Goal: Information Seeking & Learning: Understand process/instructions

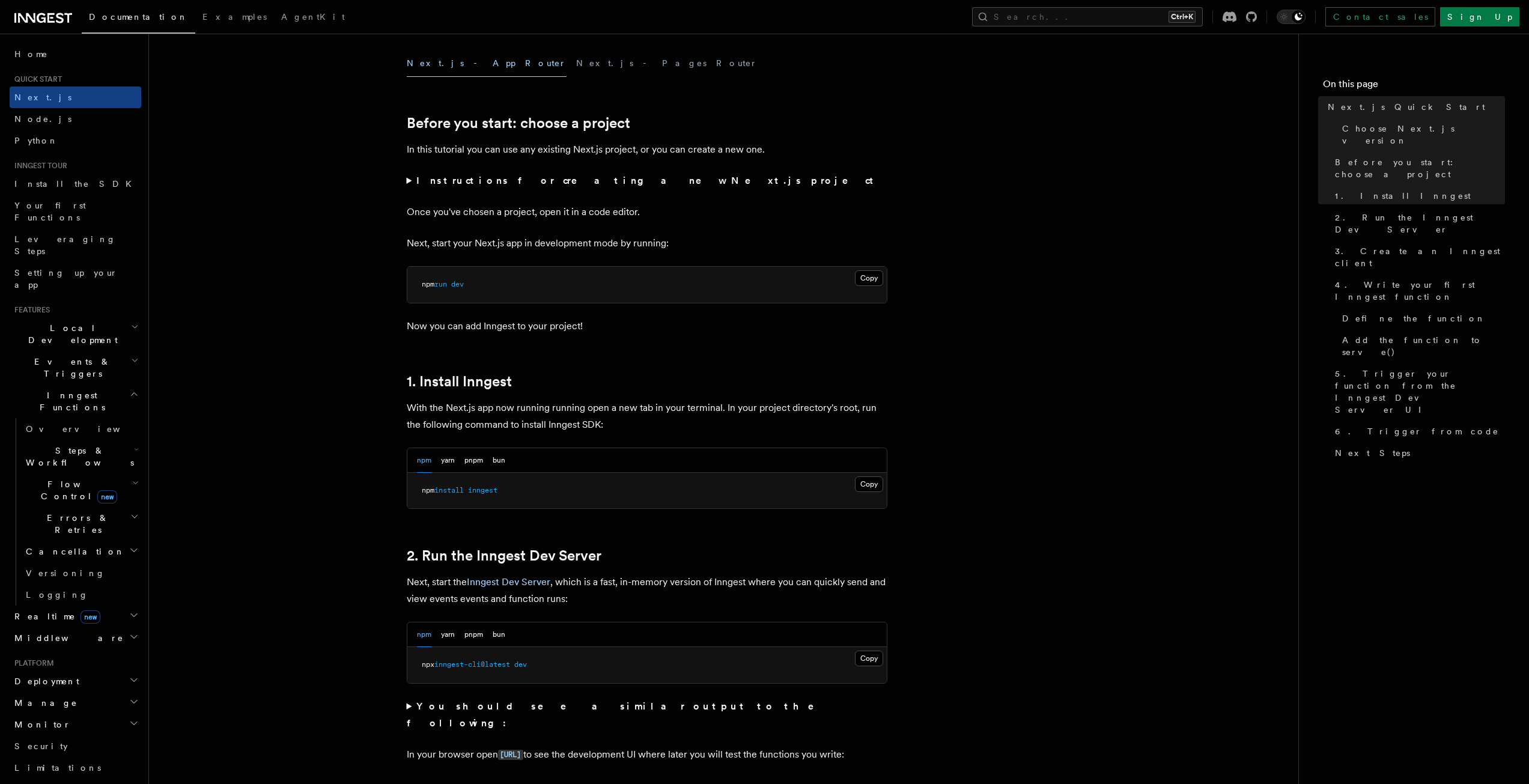
scroll to position [360, 0]
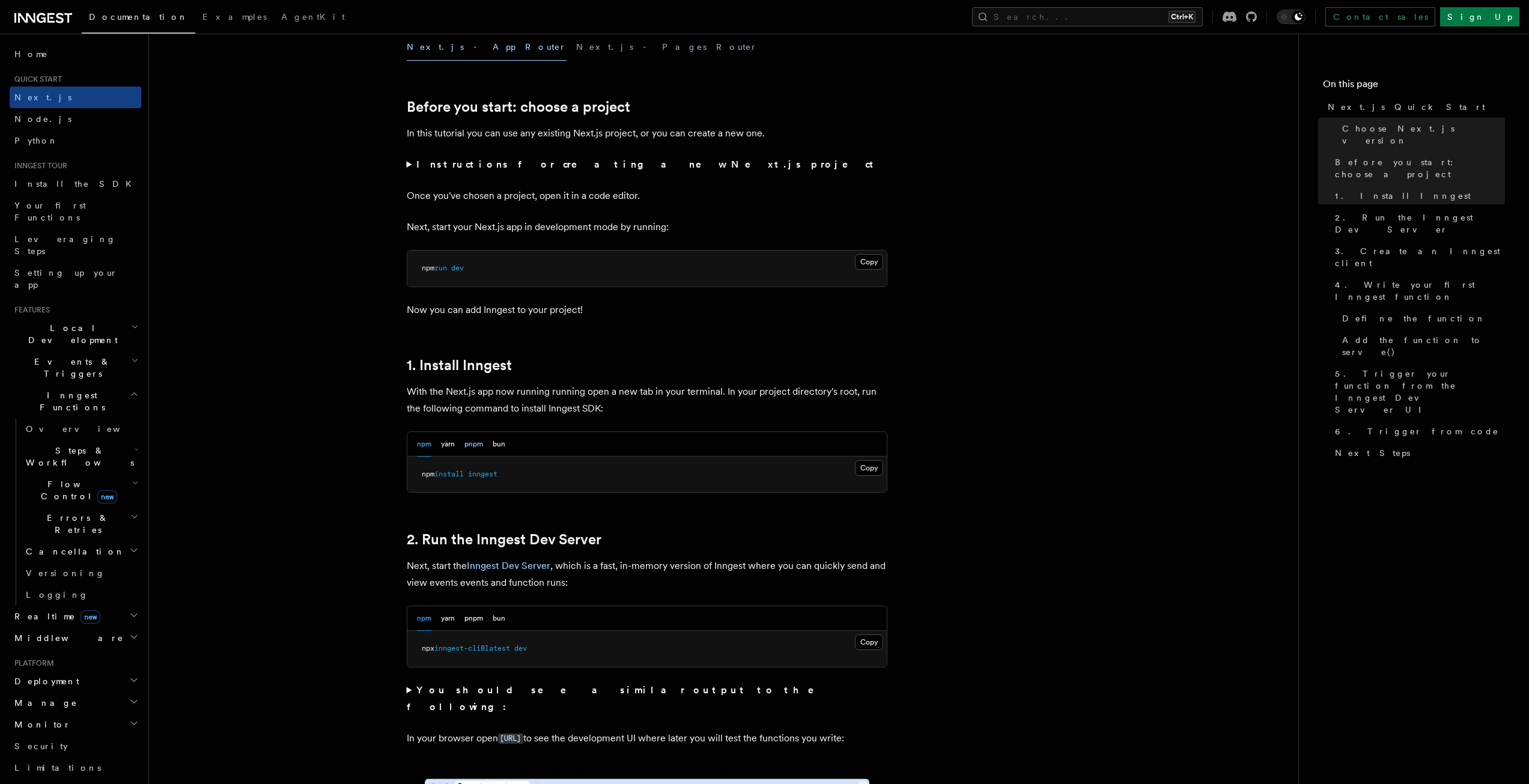
click at [476, 441] on button "pnpm" at bounding box center [474, 444] width 19 height 25
click at [862, 468] on button "Copy Copied" at bounding box center [869, 467] width 28 height 15
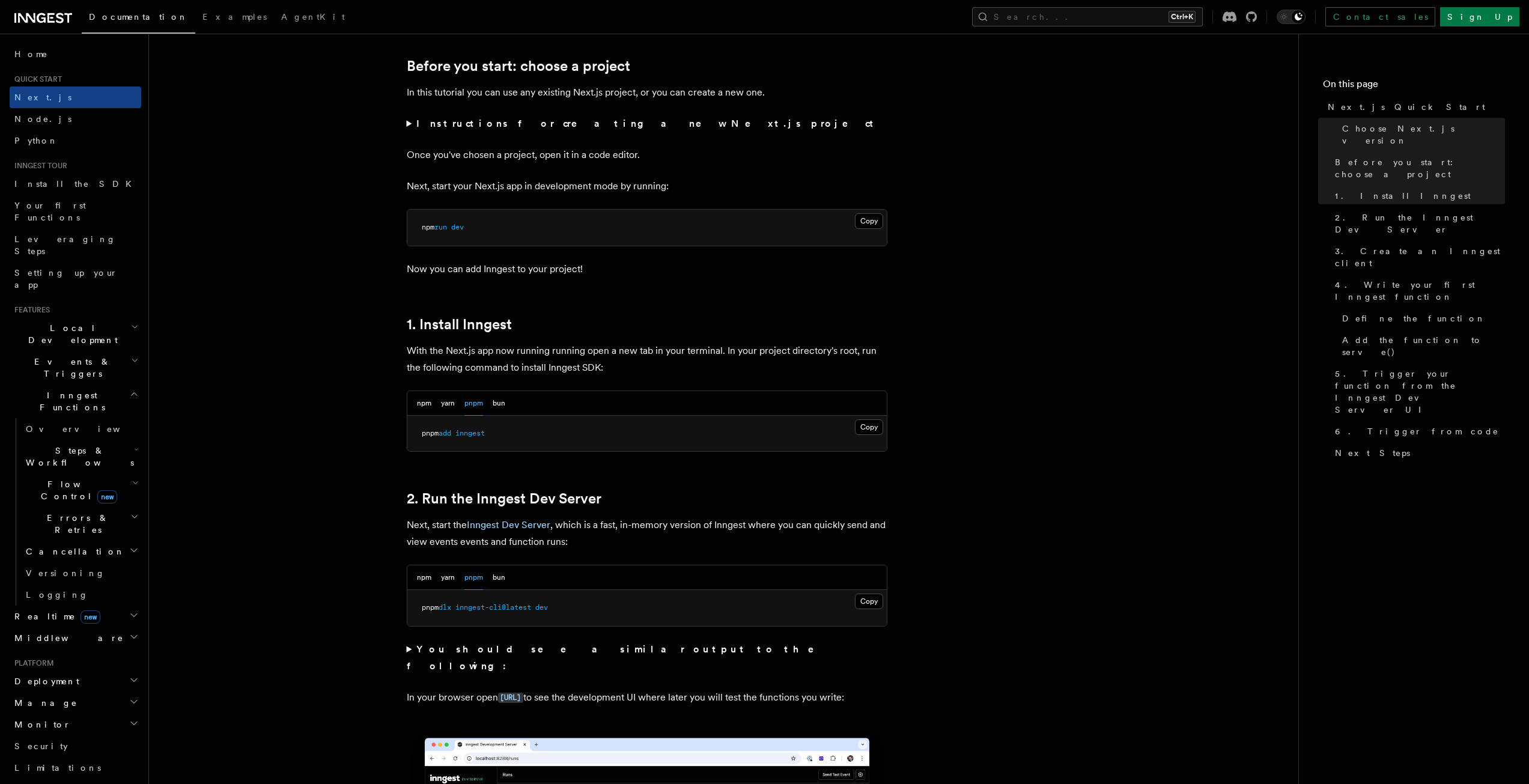
scroll to position [541, 0]
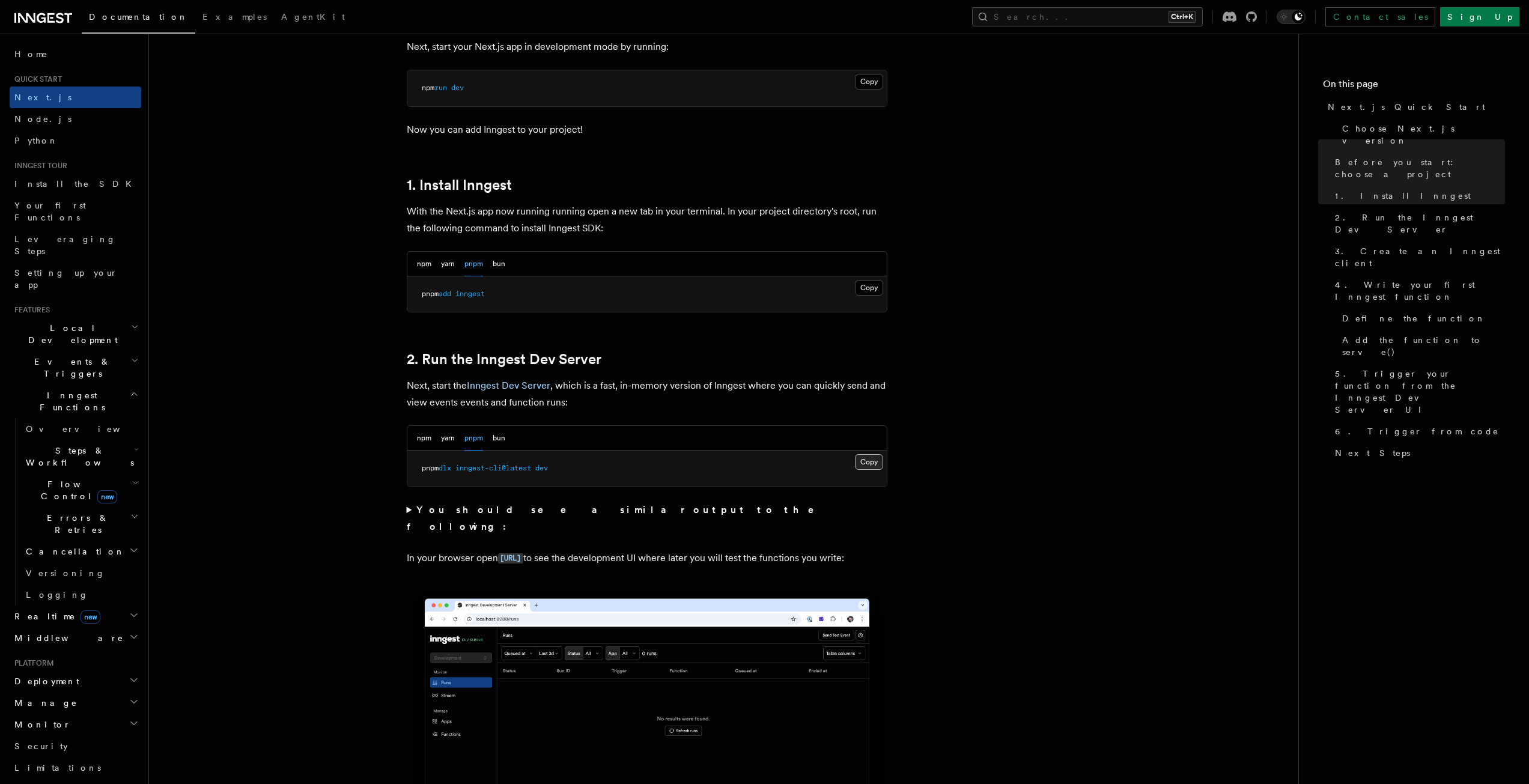
click at [868, 464] on button "Copy Copied" at bounding box center [869, 462] width 28 height 15
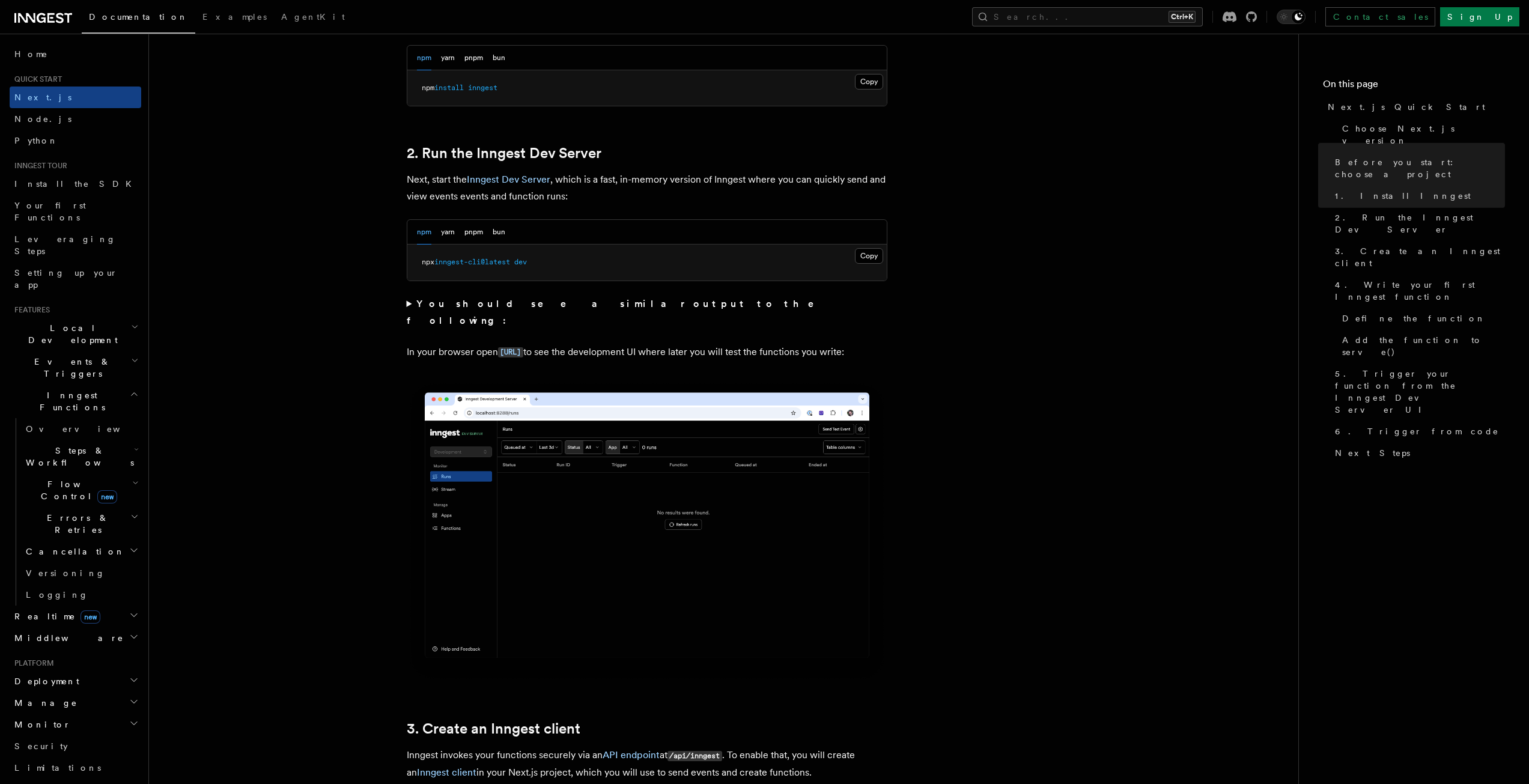
scroll to position [781, 0]
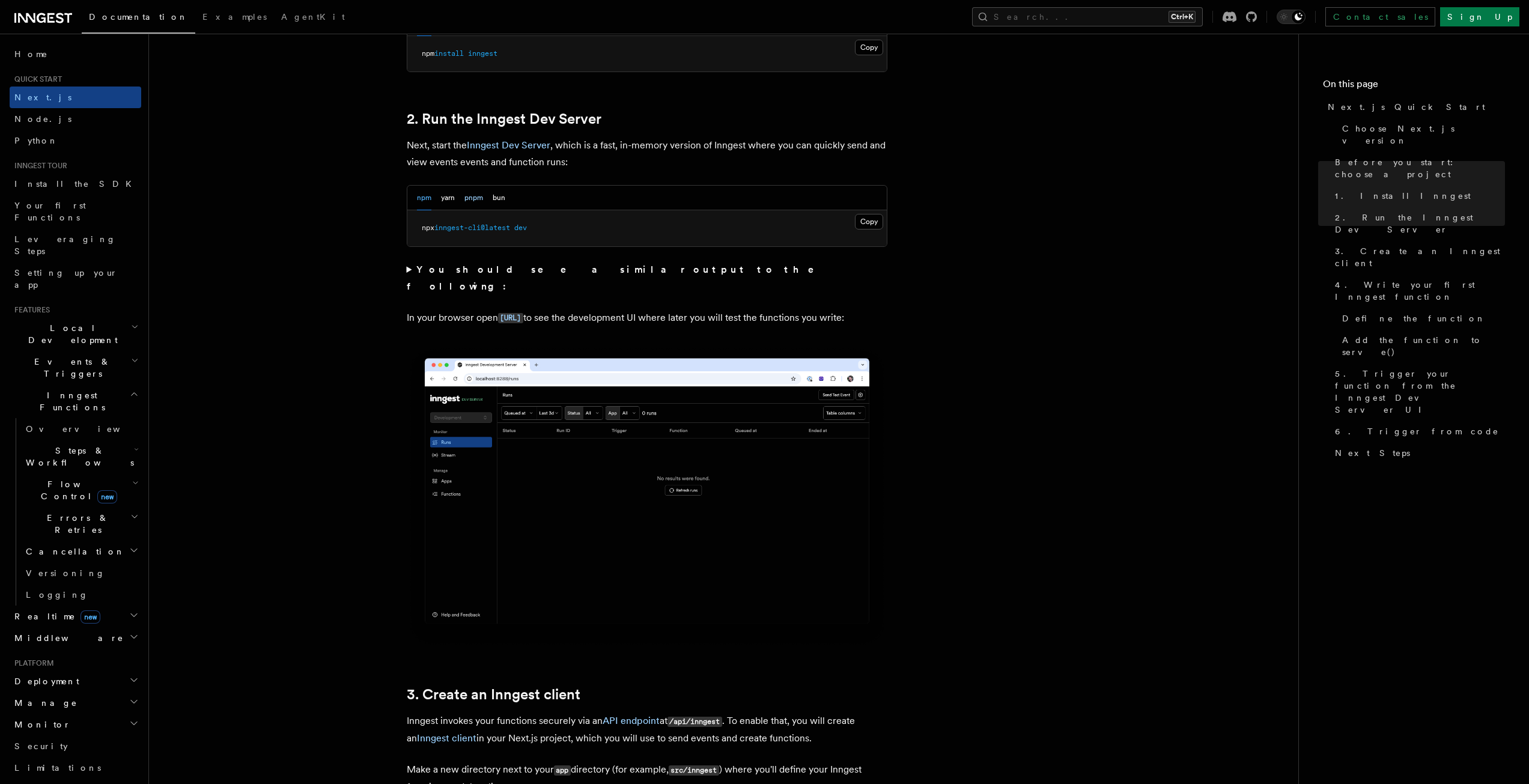
click at [474, 201] on button "pnpm" at bounding box center [474, 198] width 19 height 25
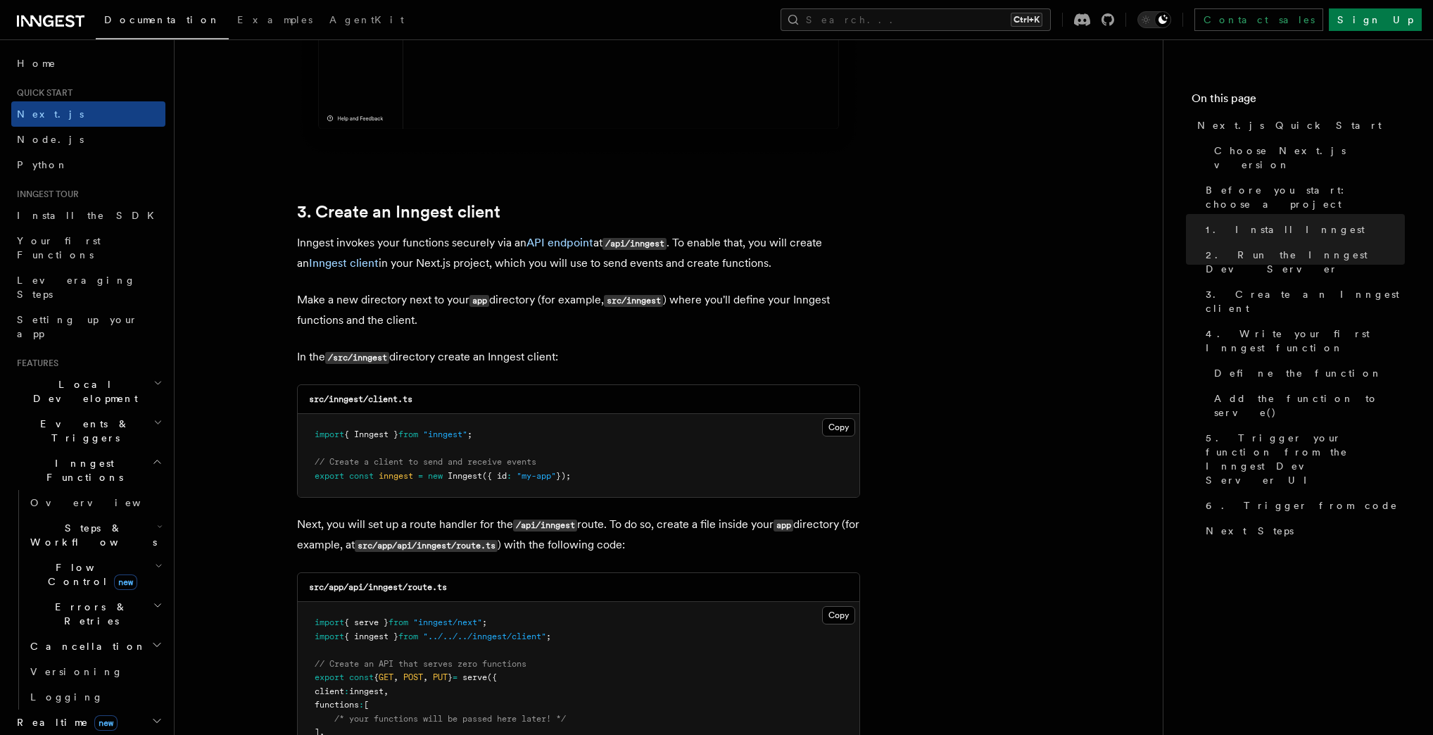
scroll to position [1535, 0]
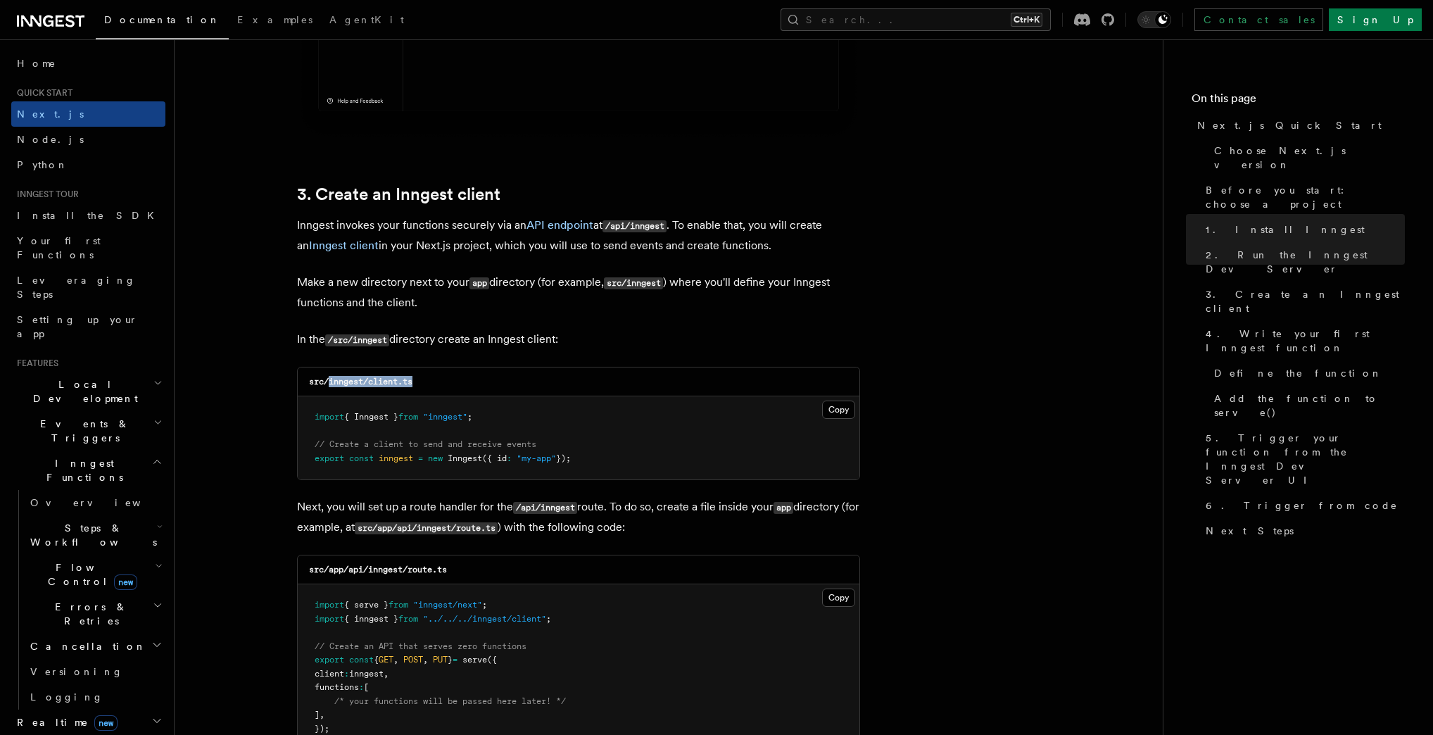
drag, startPoint x: 328, startPoint y: 382, endPoint x: 422, endPoint y: 380, distance: 94.3
click at [422, 380] on div "src/inngest/client.ts" at bounding box center [579, 381] width 562 height 29
copy code "inngest/client.ts"
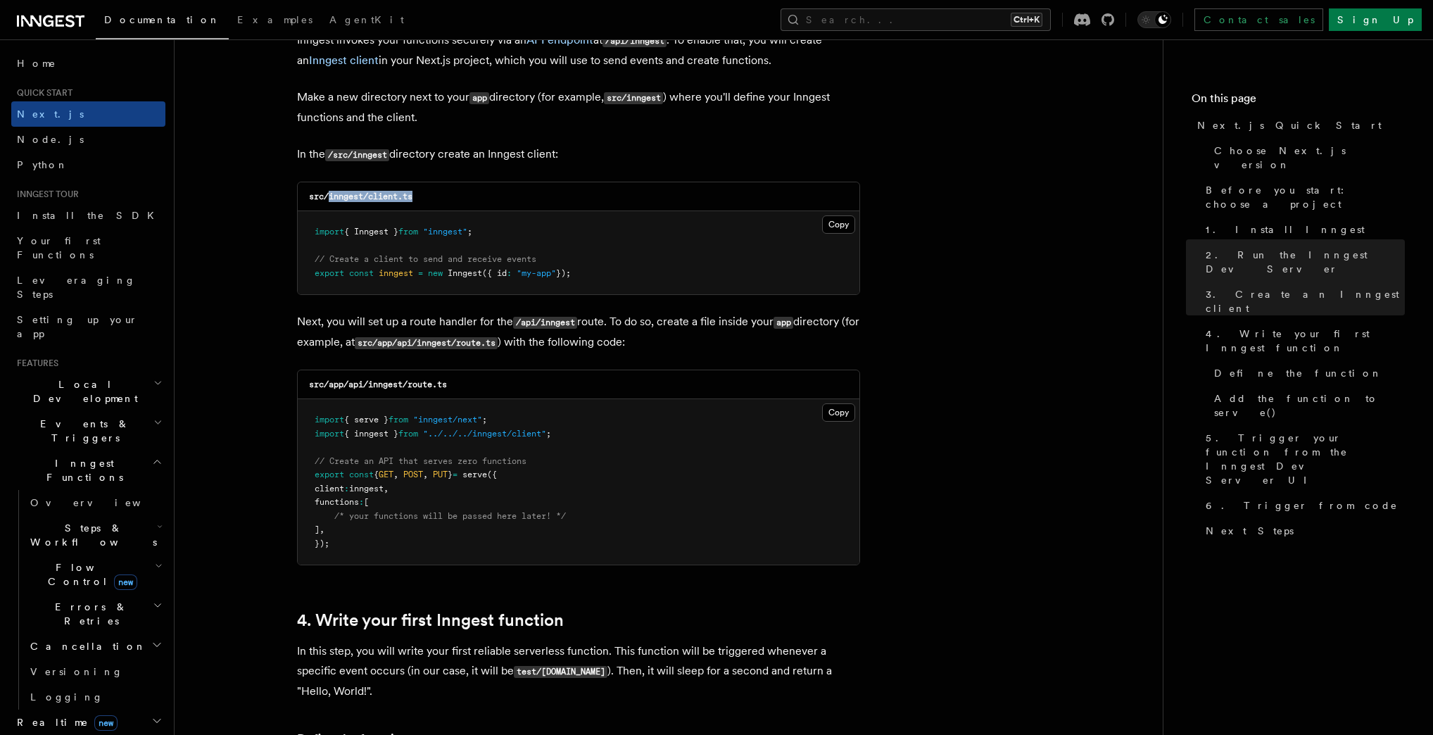
scroll to position [1704, 0]
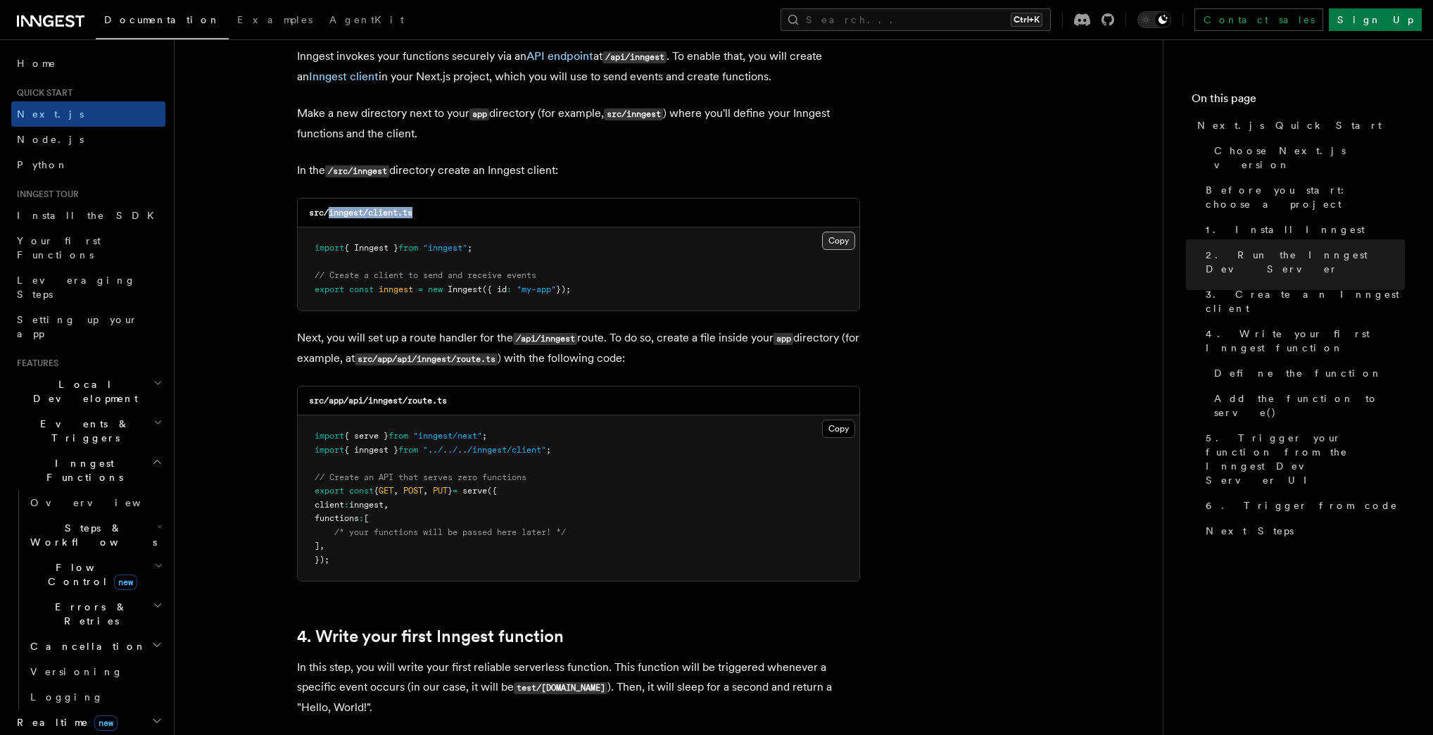
click at [838, 243] on button "Copy Copied" at bounding box center [838, 241] width 33 height 18
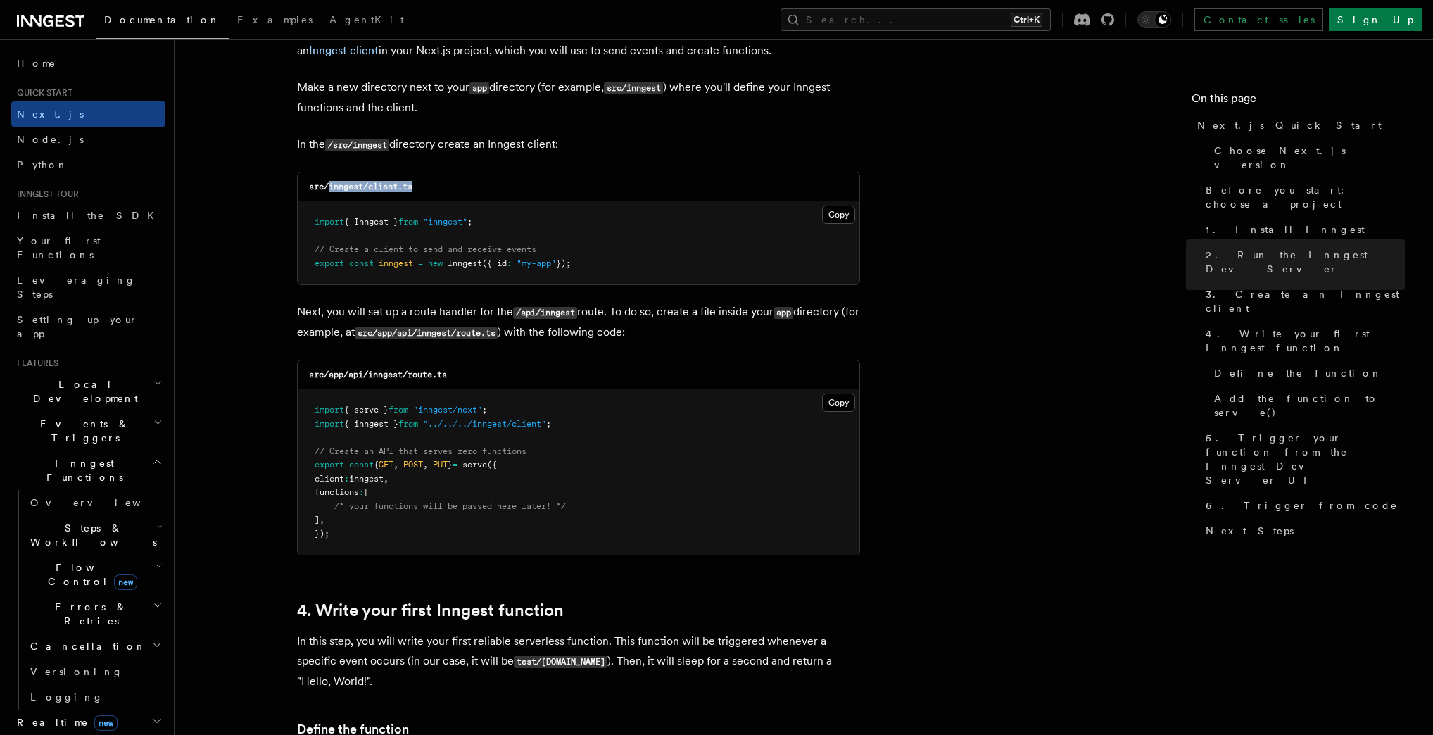
scroll to position [1816, 0]
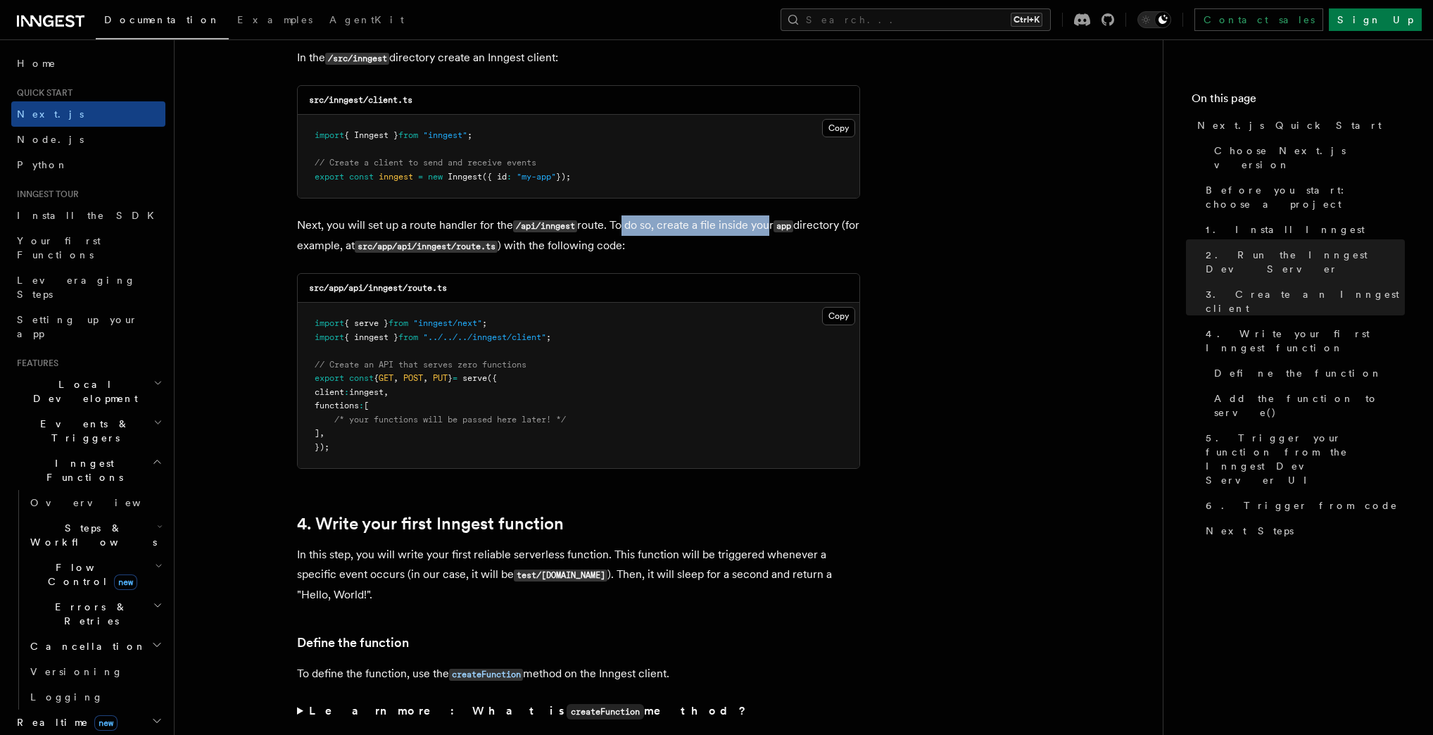
drag, startPoint x: 622, startPoint y: 225, endPoint x: 766, endPoint y: 226, distance: 144.3
click at [766, 226] on p "Next, you will set up a route handler for the /api/inngest route. To do so, cre…" at bounding box center [578, 235] width 563 height 41
drag, startPoint x: 420, startPoint y: 248, endPoint x: 521, endPoint y: 246, distance: 101.4
click at [498, 246] on code "src/app/api/inngest/route.ts" at bounding box center [426, 247] width 143 height 12
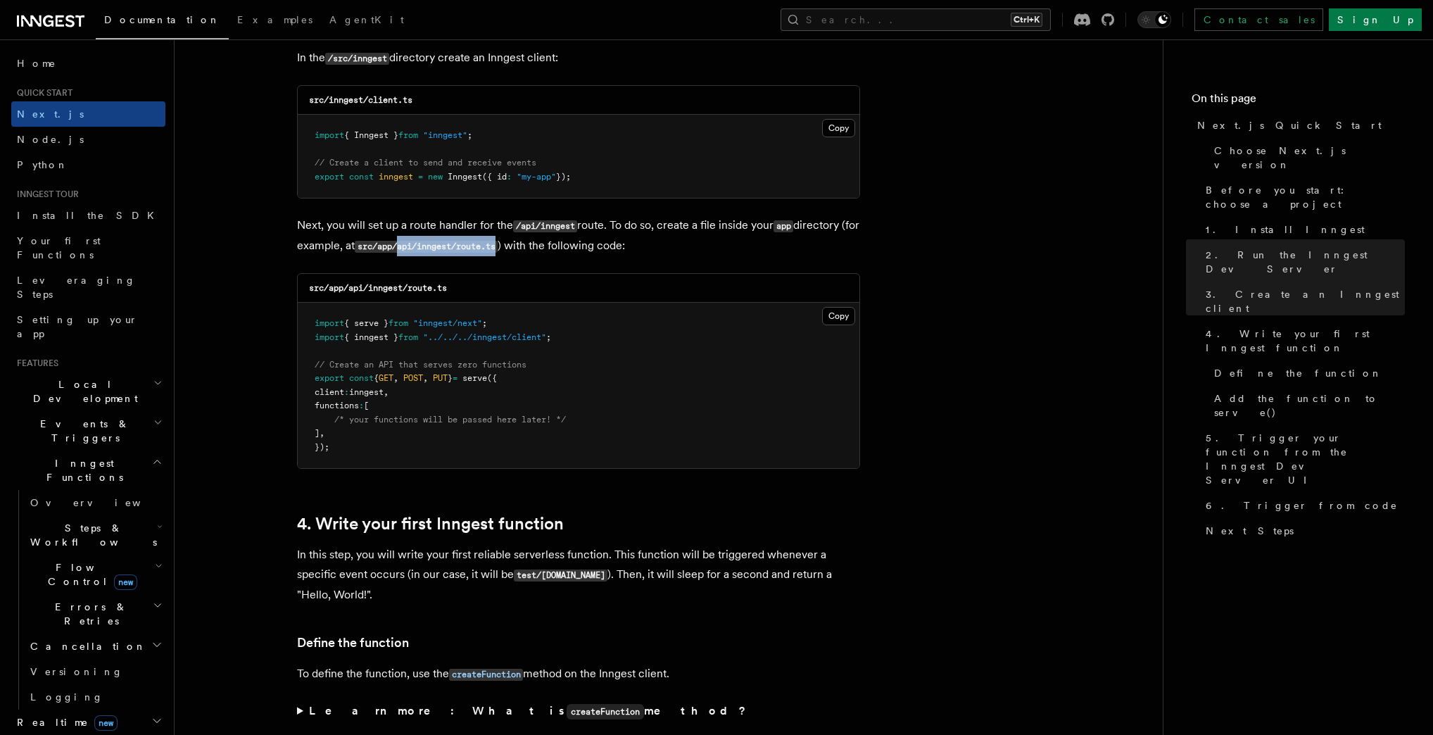
copy code "api/inngest/route.ts"
click at [839, 318] on button "Copy Copied" at bounding box center [838, 316] width 33 height 18
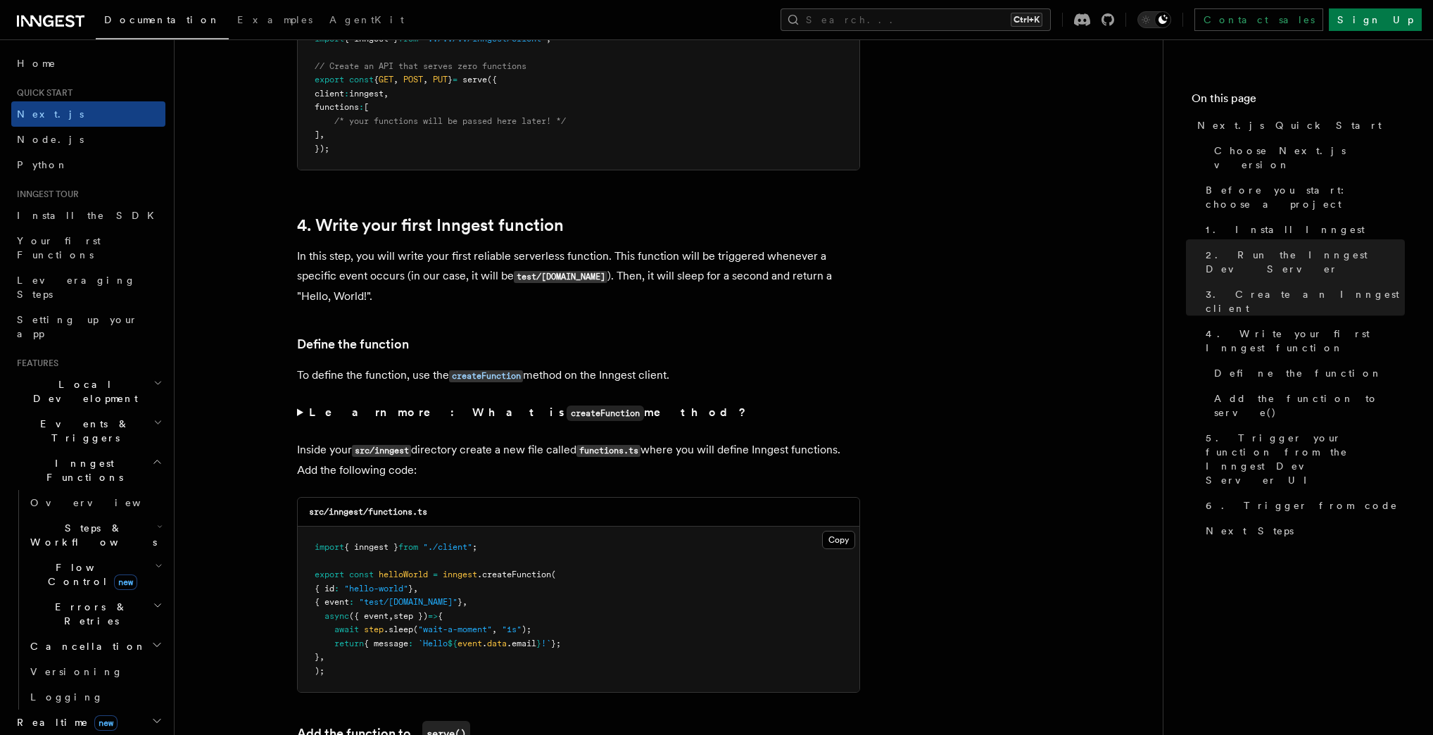
scroll to position [2154, 0]
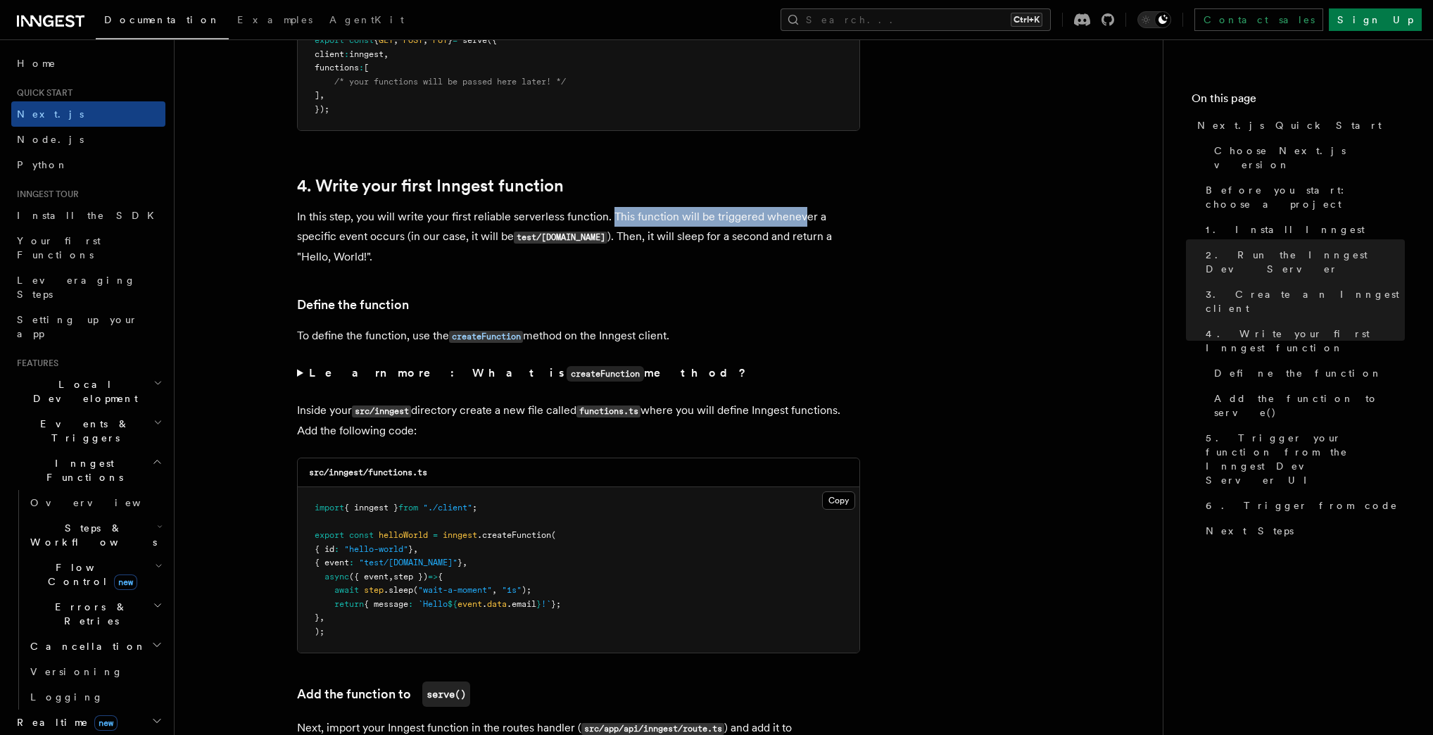
drag, startPoint x: 611, startPoint y: 218, endPoint x: 800, endPoint y: 219, distance: 188.7
click at [800, 219] on p "In this step, you will write your first reliable serverless function. This func…" at bounding box center [578, 237] width 563 height 60
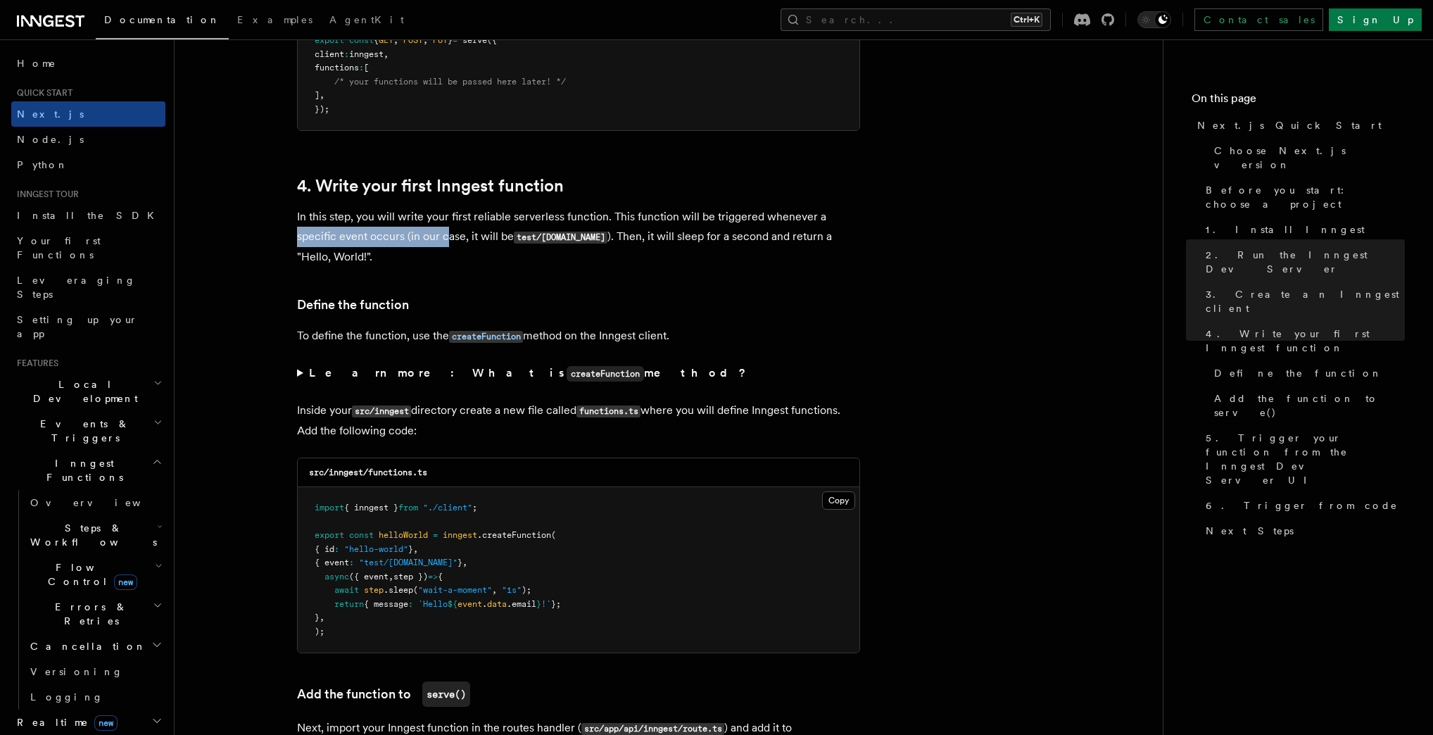
drag, startPoint x: 292, startPoint y: 239, endPoint x: 443, endPoint y: 235, distance: 150.7
click at [443, 235] on p "In this step, you will write your first reliable serverless function. This func…" at bounding box center [578, 237] width 563 height 60
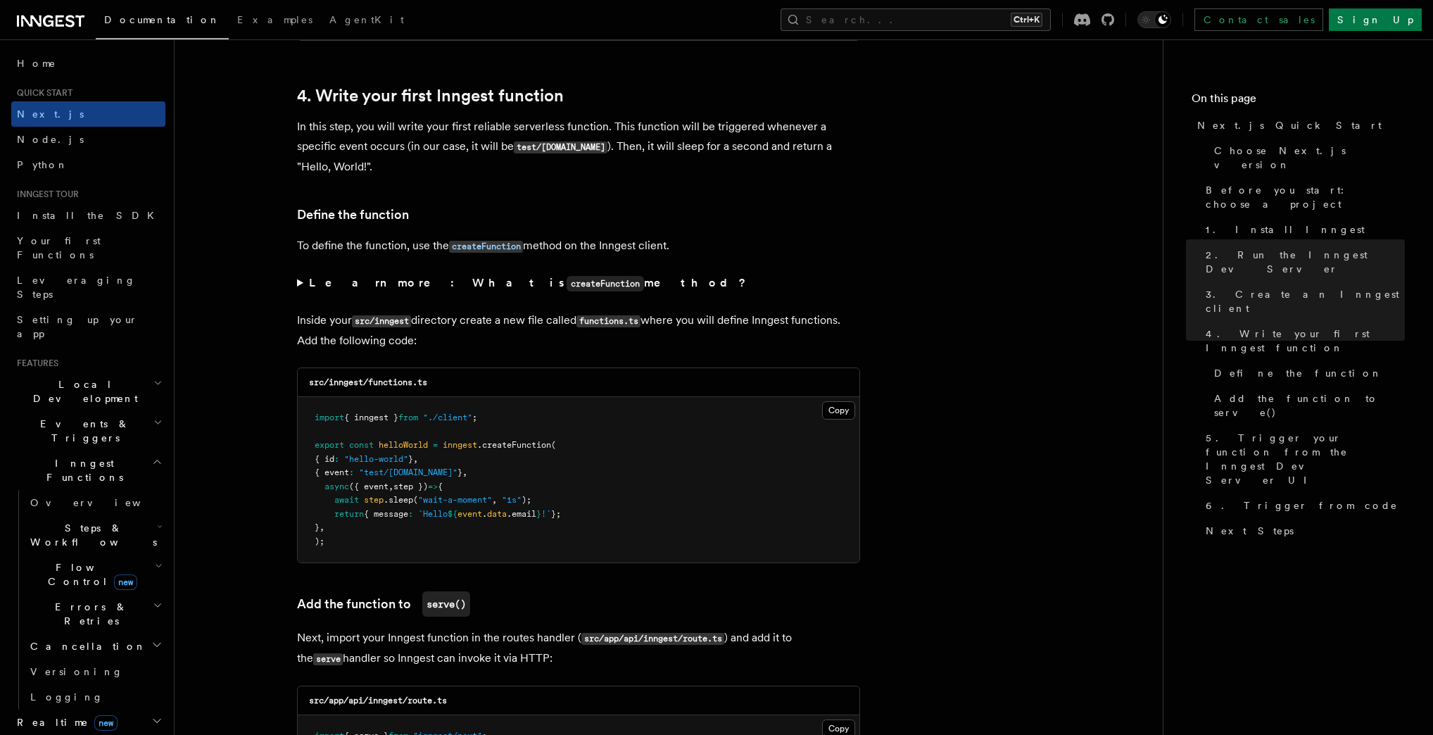
scroll to position [2267, 0]
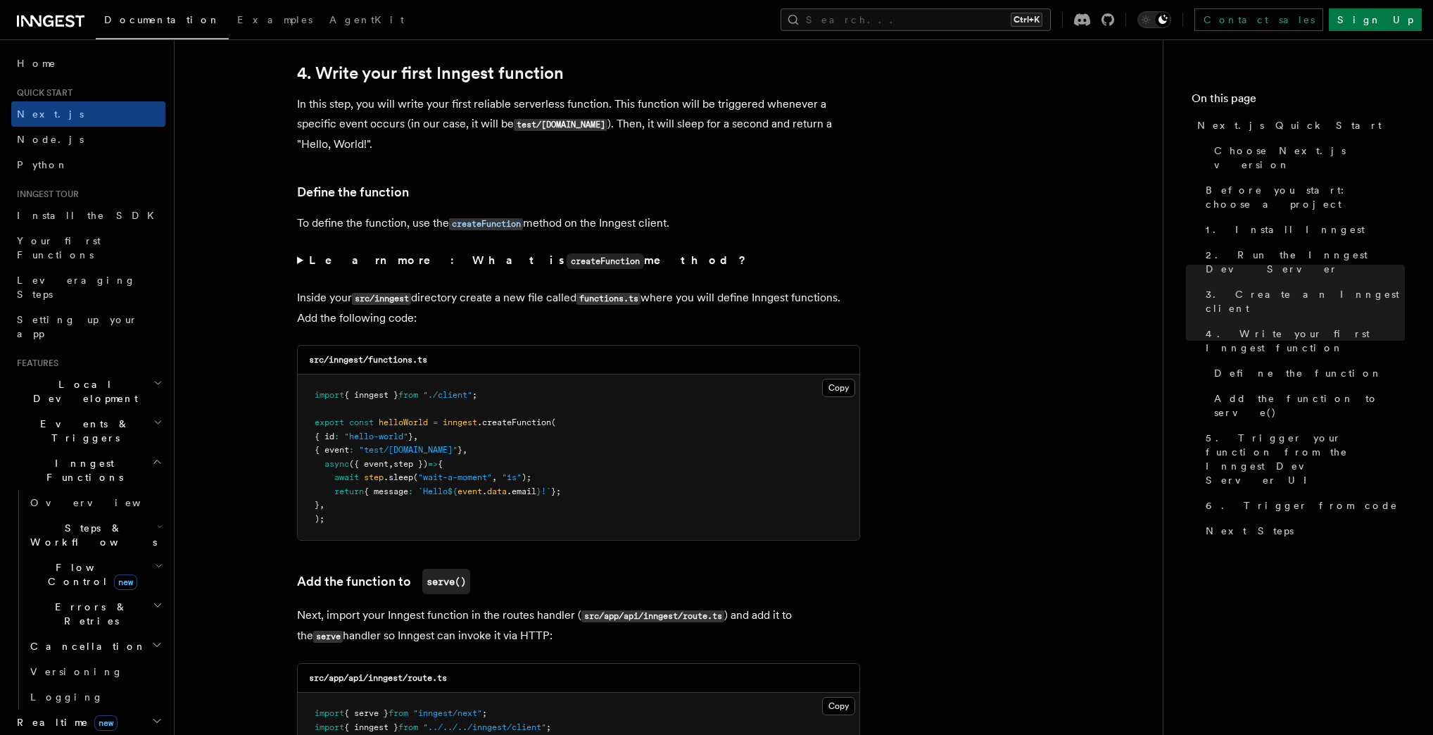
drag, startPoint x: 294, startPoint y: 229, endPoint x: 726, endPoint y: 225, distance: 432.3
click at [726, 225] on p "To define the function, use the createFunction method on the Inngest client." at bounding box center [578, 223] width 563 height 20
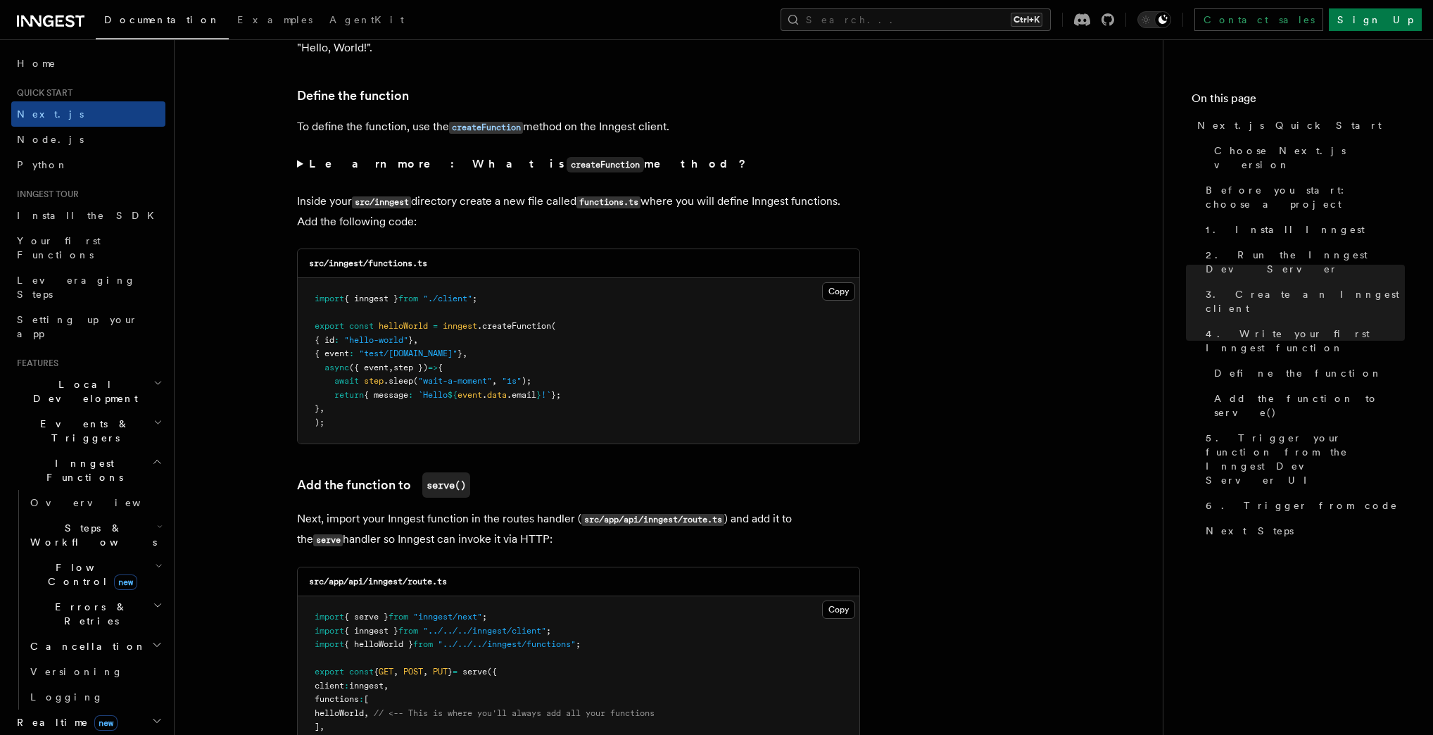
scroll to position [2379, 0]
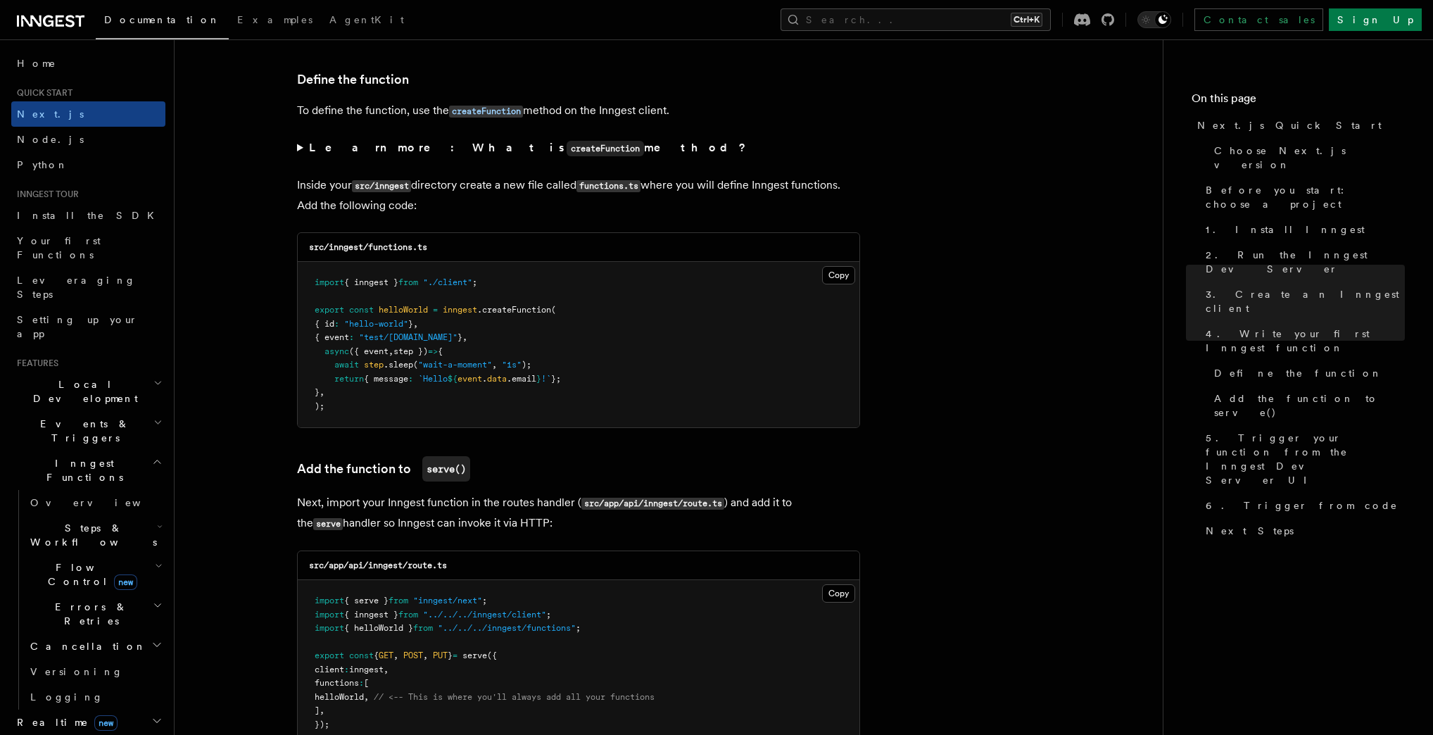
click at [301, 149] on summary "Learn more: What is createFunction method?" at bounding box center [578, 148] width 563 height 20
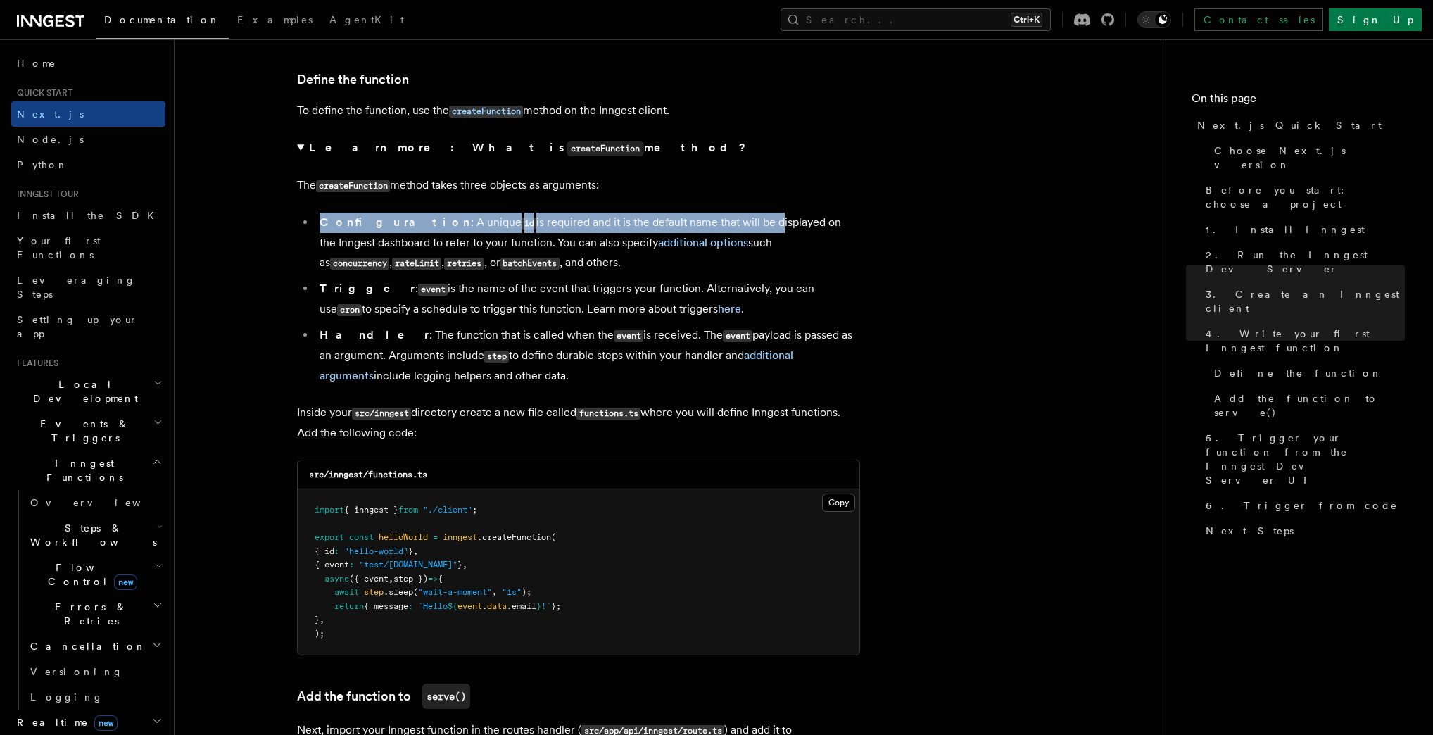
drag, startPoint x: 309, startPoint y: 231, endPoint x: 702, endPoint y: 221, distance: 392.9
click at [702, 221] on li "Configuration : A unique id is required and it is the default name that will be…" at bounding box center [587, 243] width 545 height 61
drag, startPoint x: 470, startPoint y: 228, endPoint x: 803, endPoint y: 221, distance: 333.1
click at [803, 221] on li "Configuration : A unique id is required and it is the default name that will be…" at bounding box center [587, 243] width 545 height 61
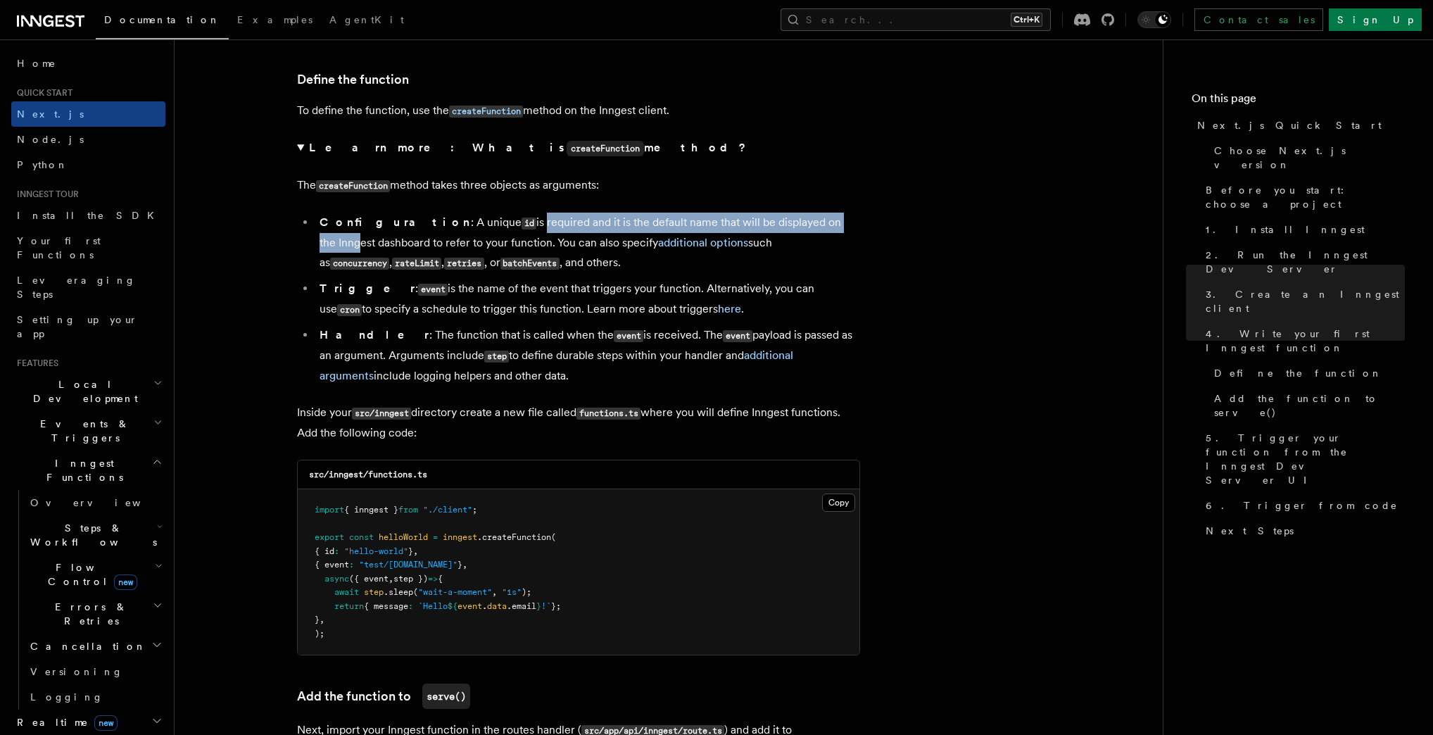
click at [803, 221] on li "Configuration : A unique id is required and it is the default name that will be…" at bounding box center [587, 243] width 545 height 61
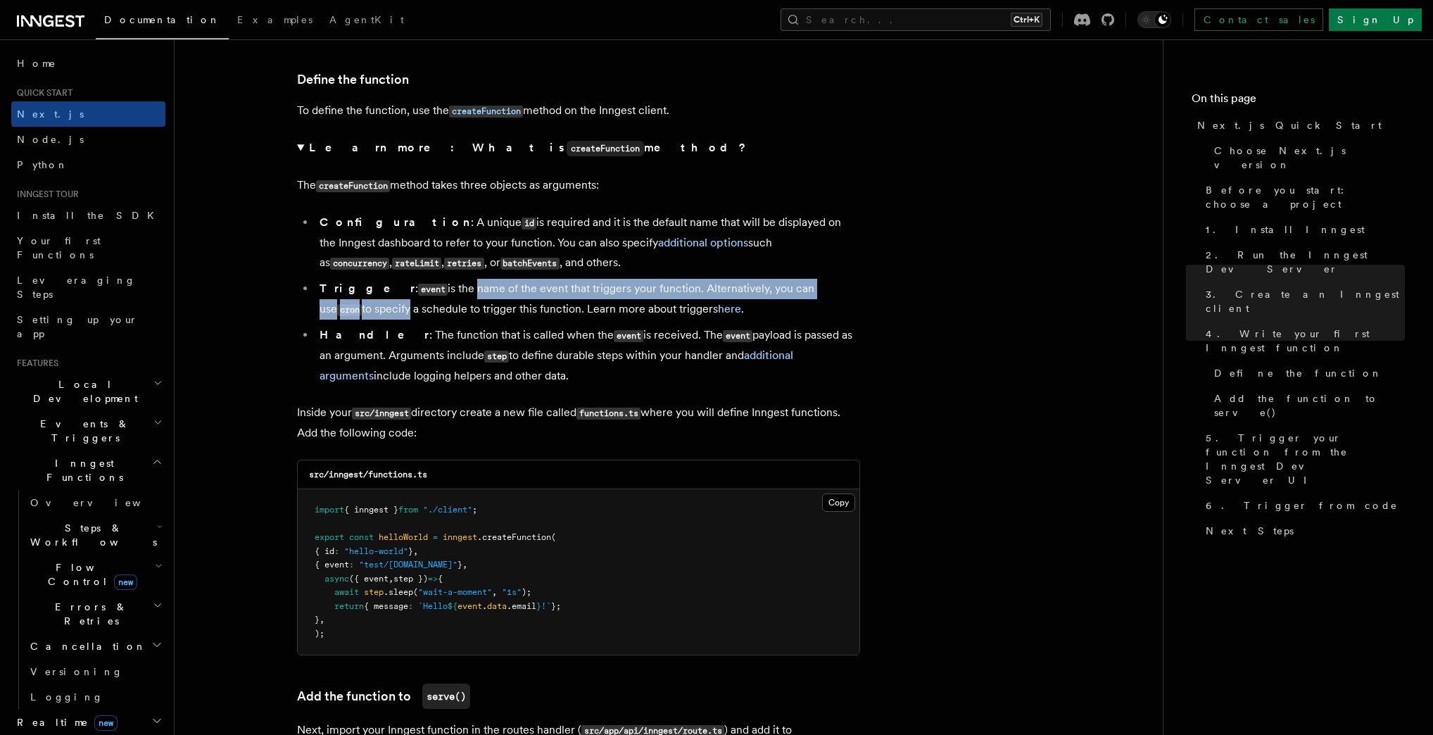
drag, startPoint x: 429, startPoint y: 289, endPoint x: 855, endPoint y: 296, distance: 425.3
click at [855, 296] on li "Trigger : event is the name of the event that triggers your function. Alternati…" at bounding box center [587, 299] width 545 height 41
click at [835, 297] on li "Trigger : event is the name of the event that triggers your function. Alternati…" at bounding box center [587, 299] width 545 height 41
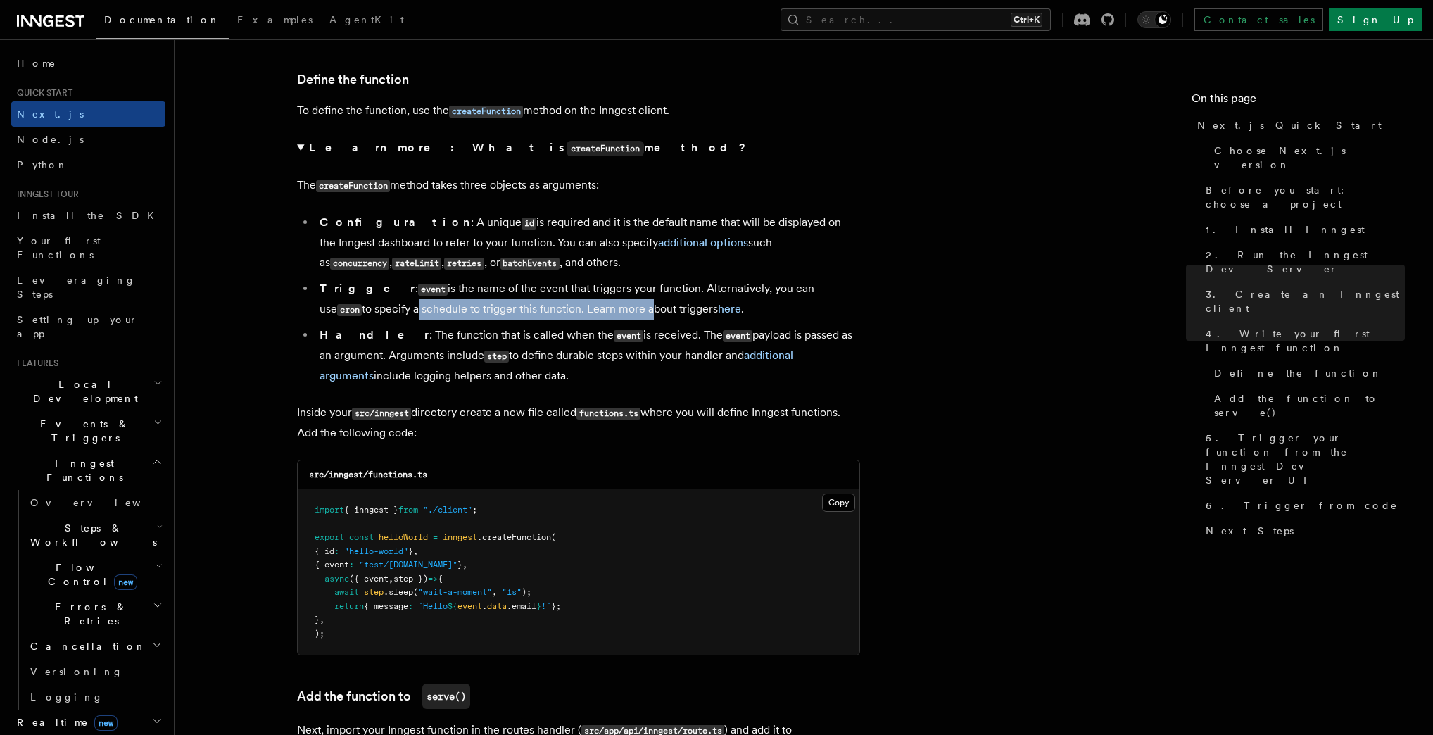
drag, startPoint x: 310, startPoint y: 315, endPoint x: 550, endPoint y: 318, distance: 240.1
click at [550, 318] on ul "Configuration : A unique id is required and it is the default name that will be…" at bounding box center [578, 299] width 563 height 173
click at [550, 318] on li "Trigger : event is the name of the event that triggers your function. Alternati…" at bounding box center [587, 299] width 545 height 41
drag, startPoint x: 434, startPoint y: 311, endPoint x: 591, endPoint y: 317, distance: 156.4
click at [591, 317] on li "Trigger : event is the name of the event that triggers your function. Alternati…" at bounding box center [587, 299] width 545 height 41
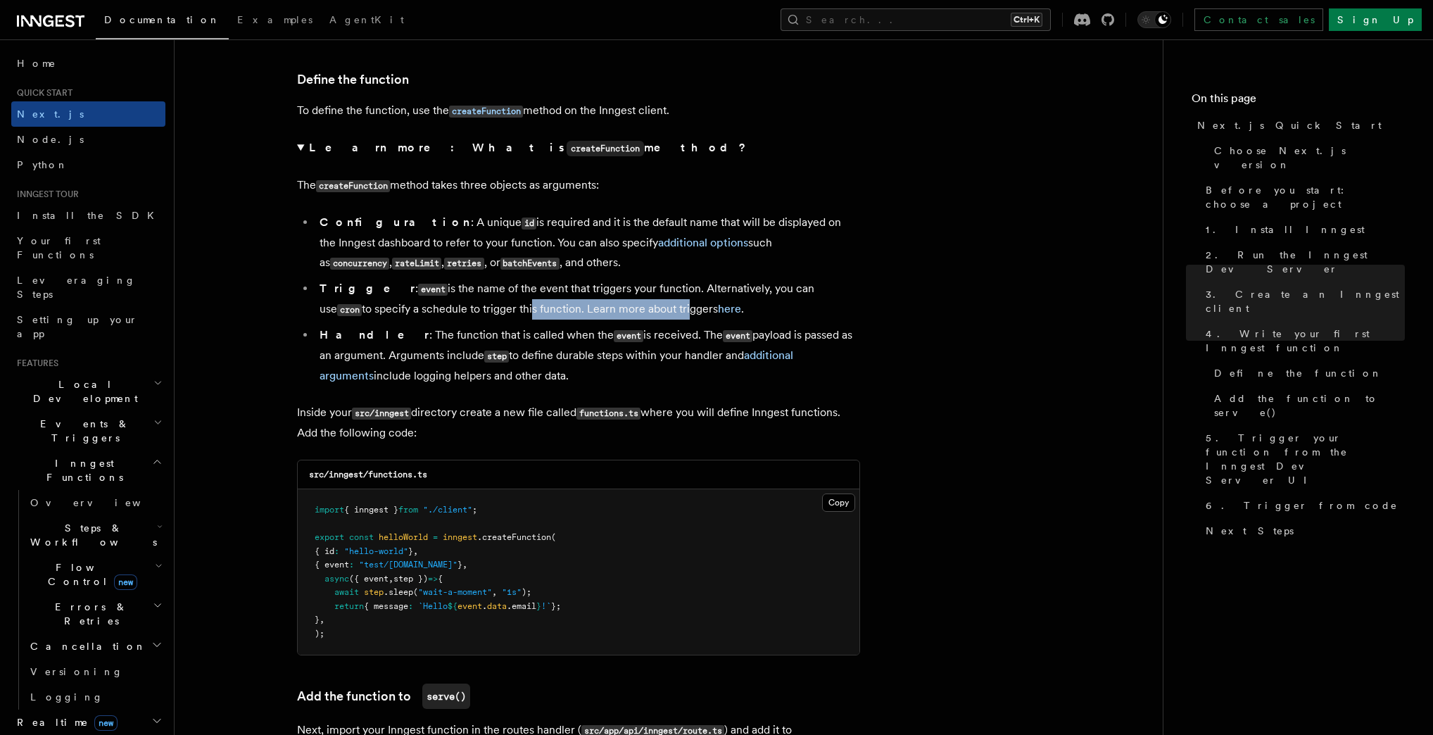
click at [591, 317] on li "Trigger : event is the name of the event that triggers your function. Alternati…" at bounding box center [587, 299] width 545 height 41
click at [298, 151] on summary "Learn more: What is createFunction method?" at bounding box center [578, 148] width 563 height 20
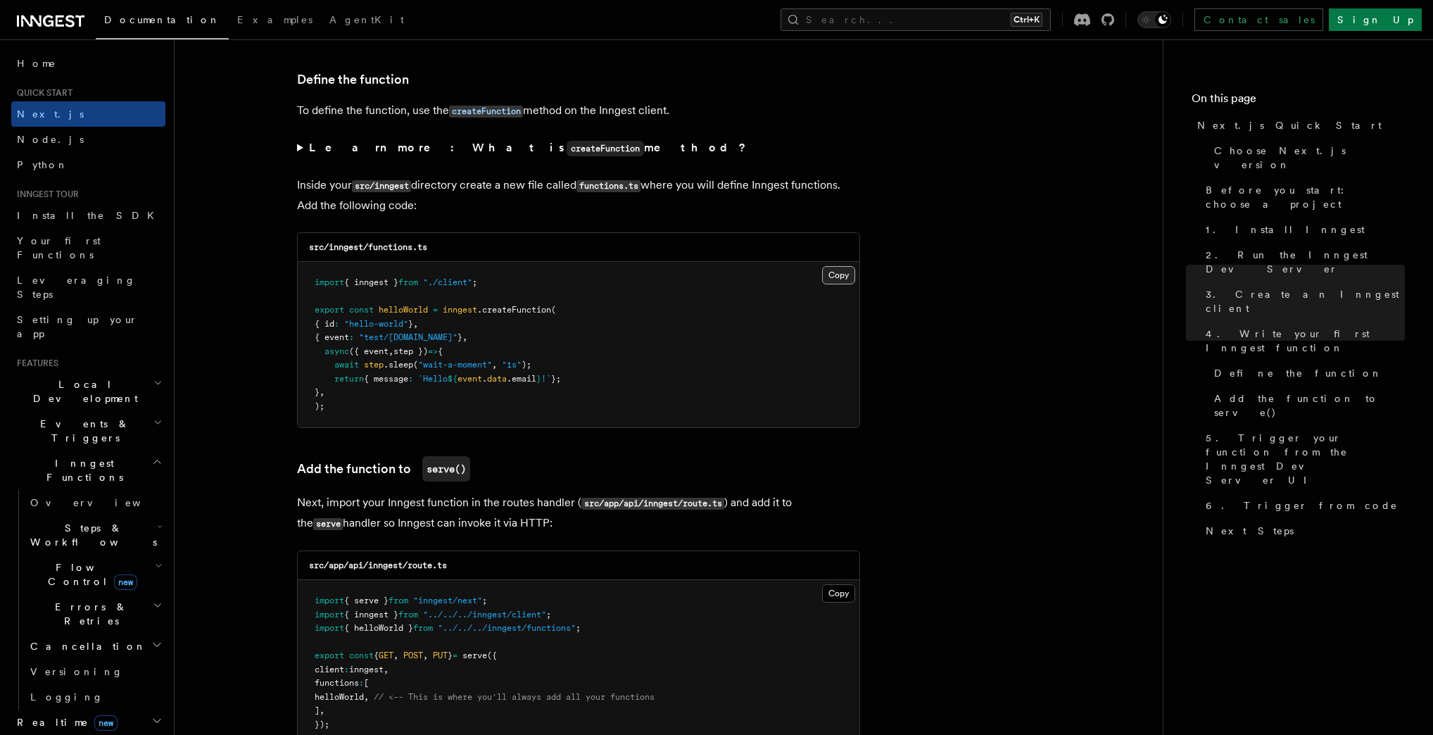
click at [842, 278] on button "Copy Copied" at bounding box center [838, 275] width 33 height 18
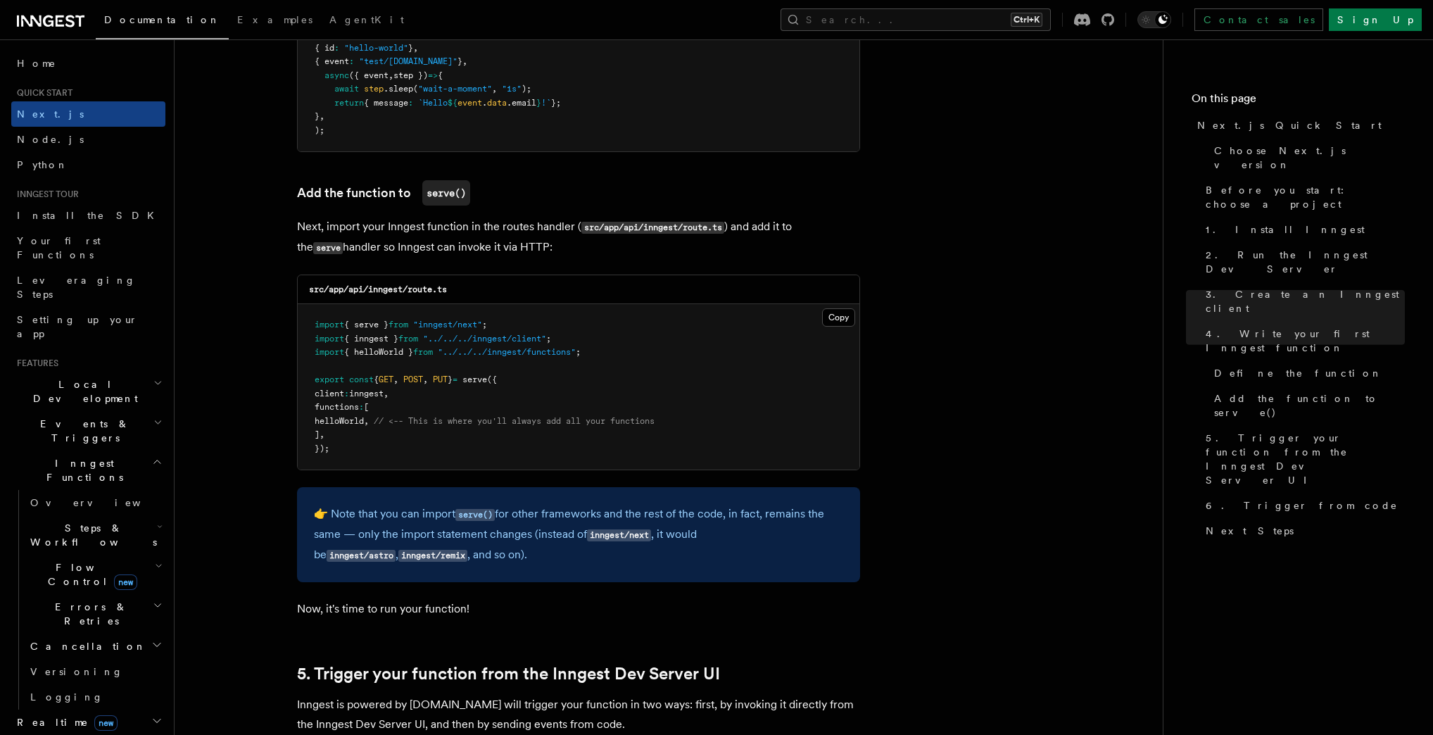
scroll to position [2661, 0]
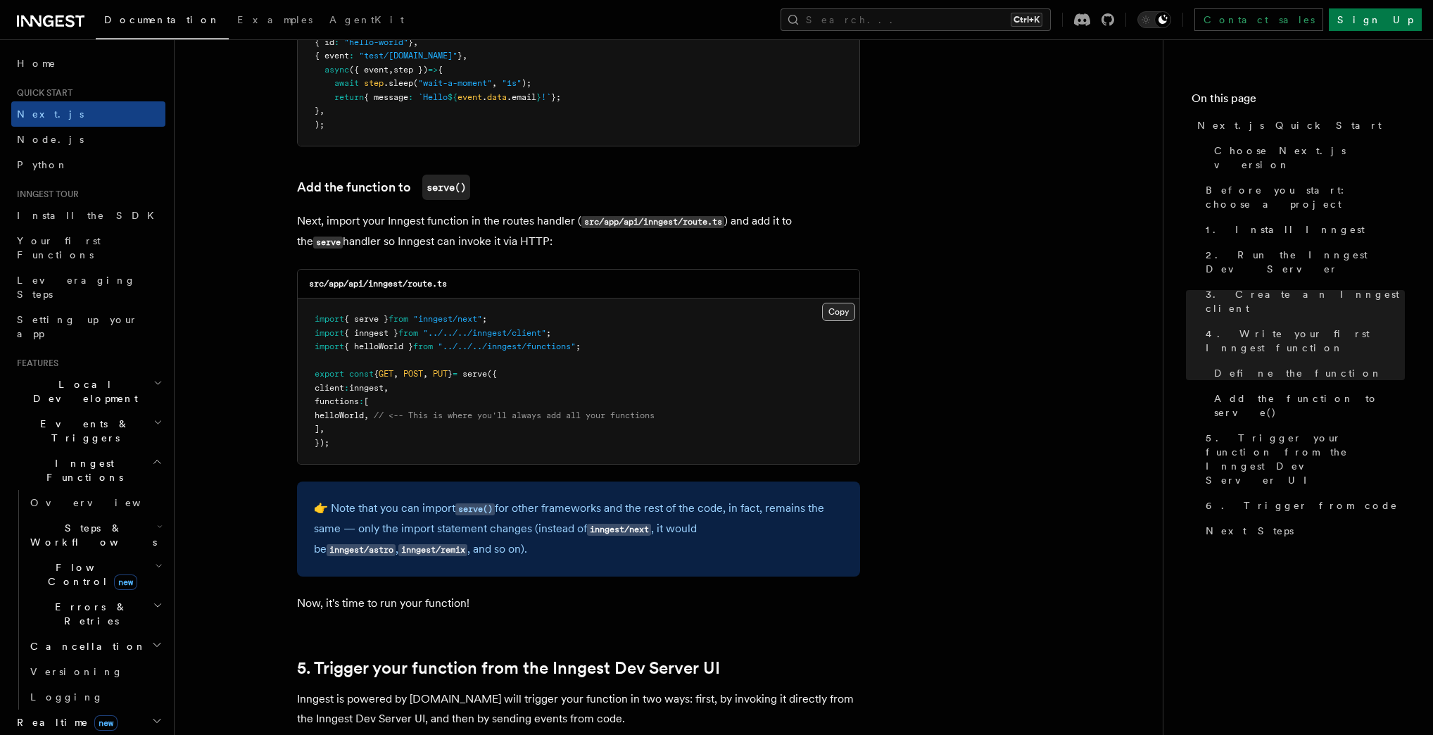
click at [839, 318] on button "Copy Copied" at bounding box center [838, 312] width 33 height 18
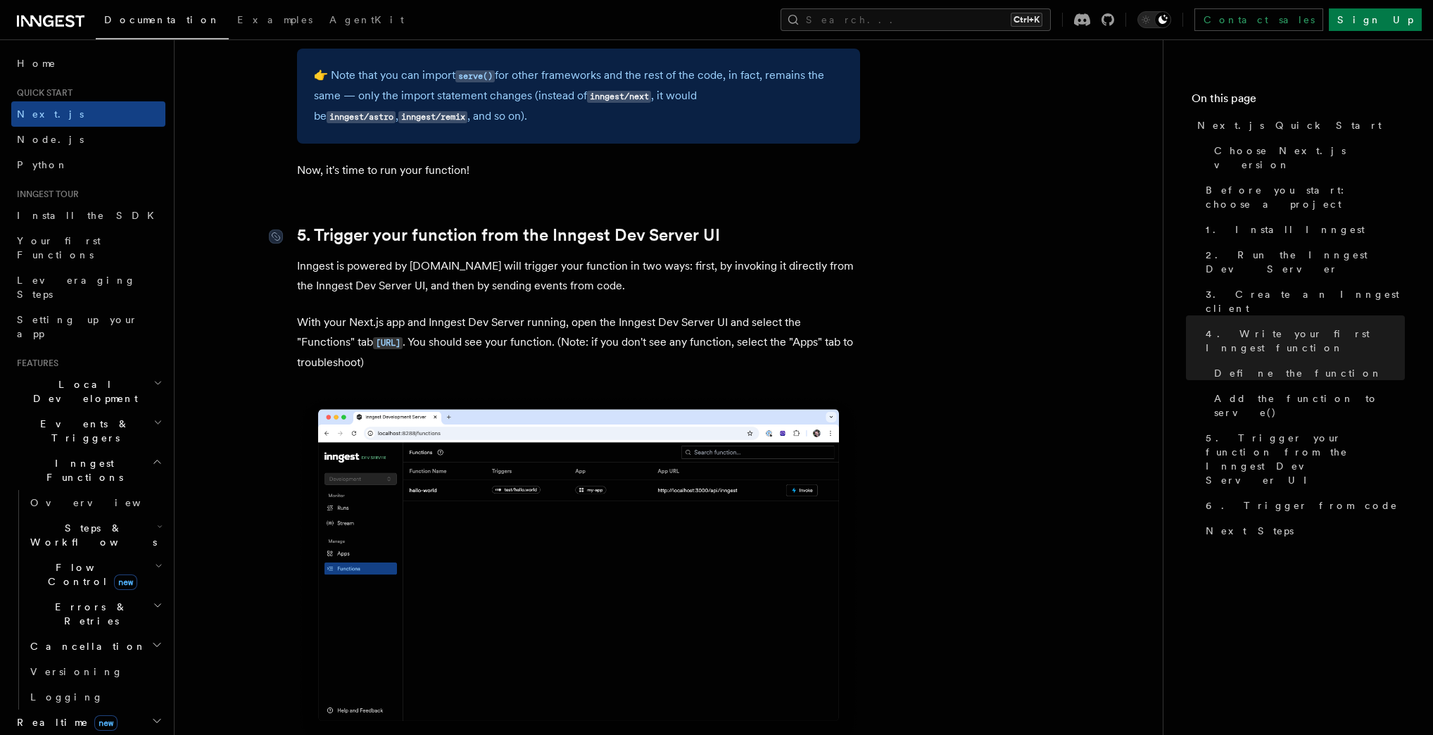
scroll to position [3224, 0]
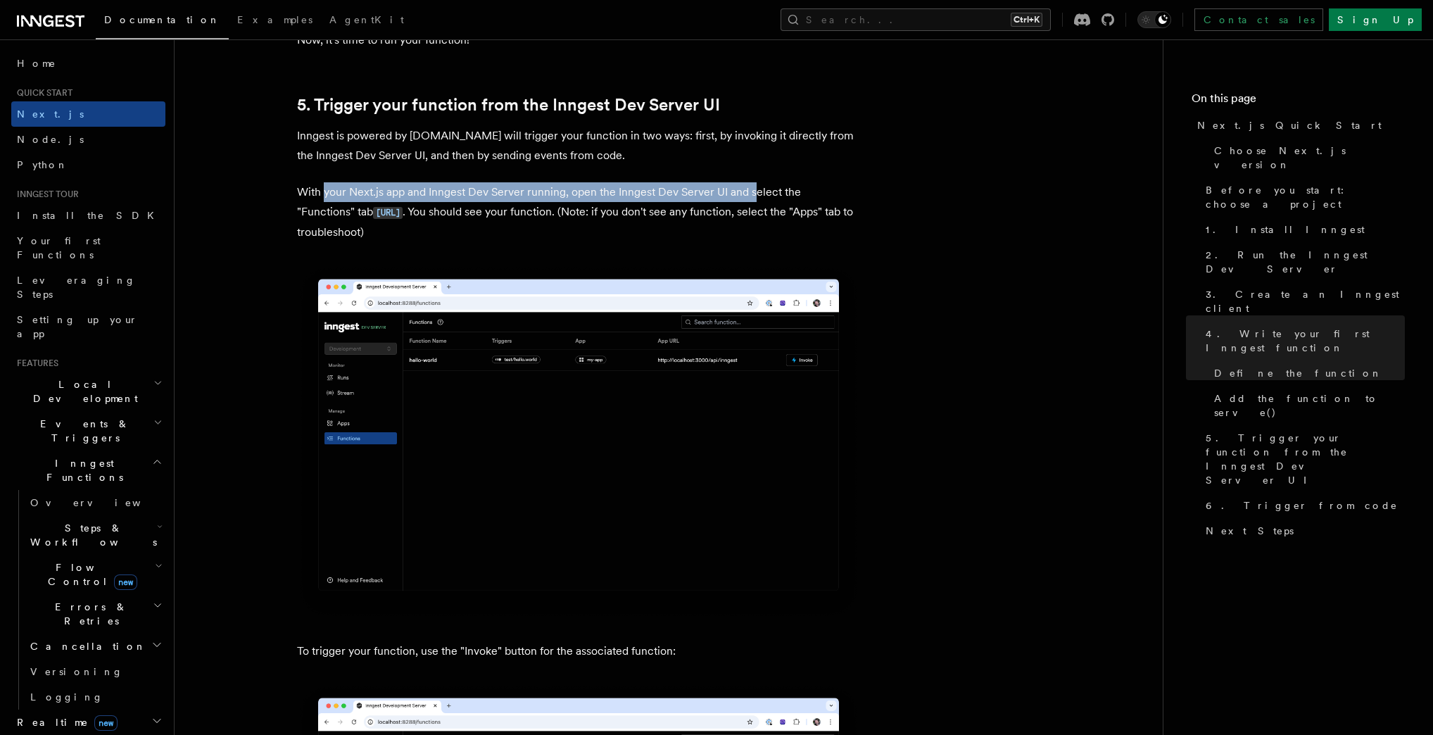
drag, startPoint x: 322, startPoint y: 196, endPoint x: 752, endPoint y: 194, distance: 429.4
click at [752, 194] on p "With your Next.js app and Inngest Dev Server running, open the Inngest Dev Serv…" at bounding box center [578, 212] width 563 height 60
click at [715, 198] on p "With your Next.js app and Inngest Dev Server running, open the Inngest Dev Serv…" at bounding box center [578, 212] width 563 height 60
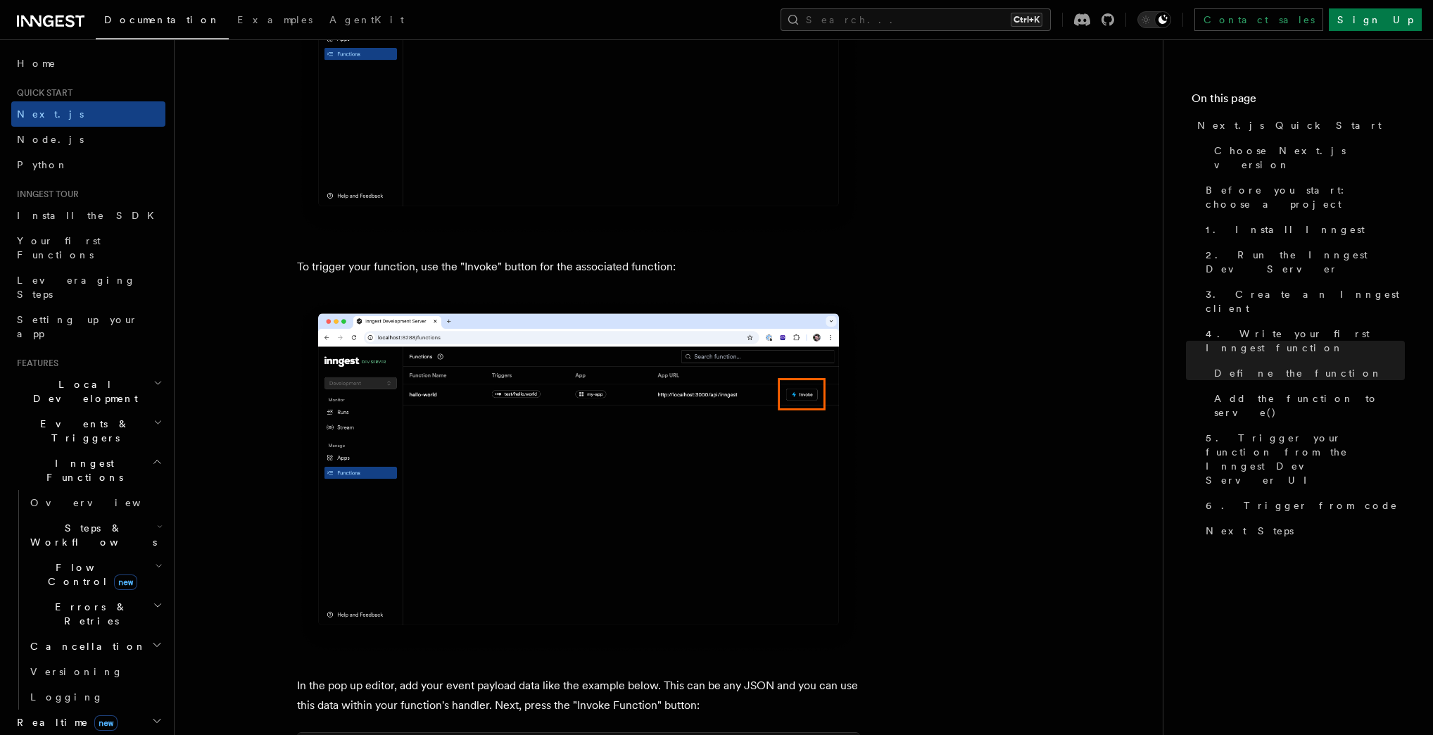
scroll to position [3618, 0]
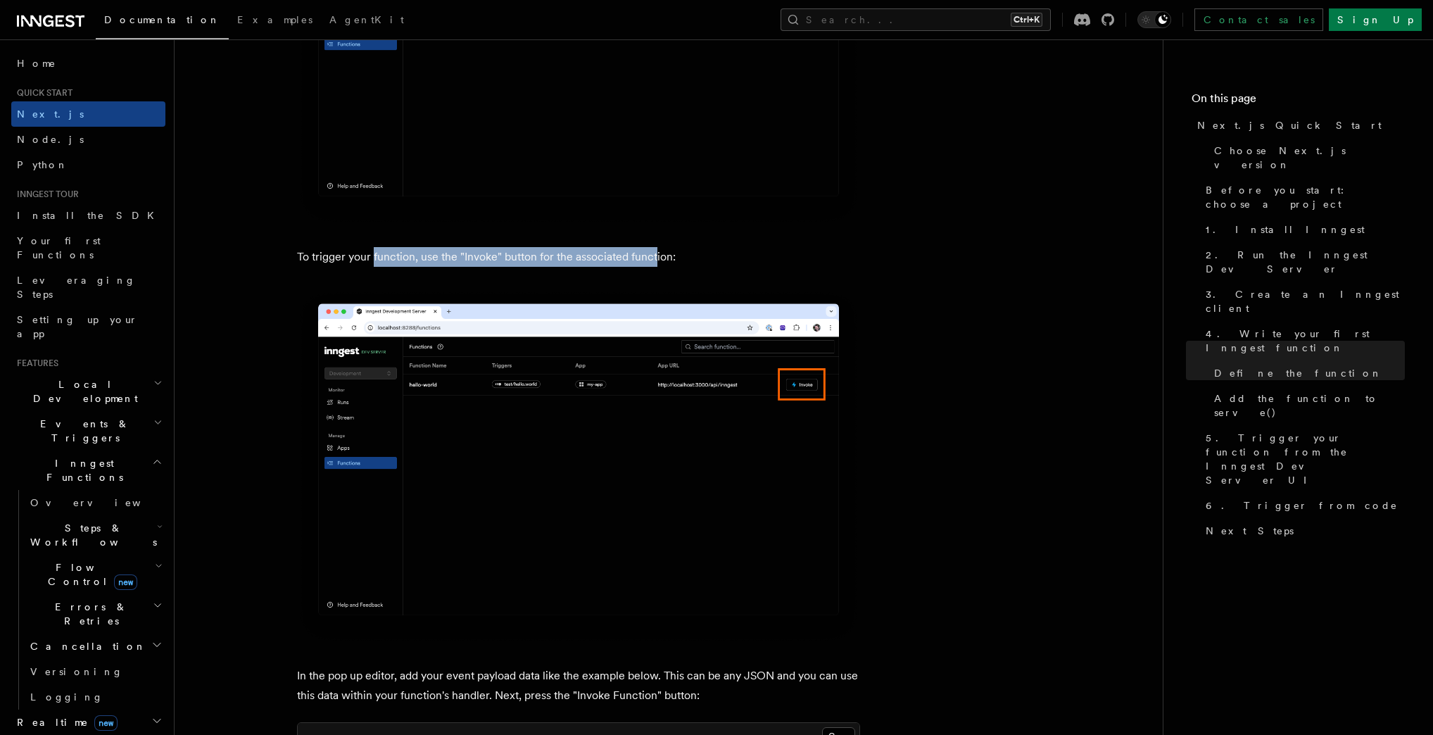
drag, startPoint x: 373, startPoint y: 259, endPoint x: 654, endPoint y: 253, distance: 281.0
click at [654, 253] on p "To trigger your function, use the "Invoke" button for the associated function:" at bounding box center [578, 257] width 563 height 20
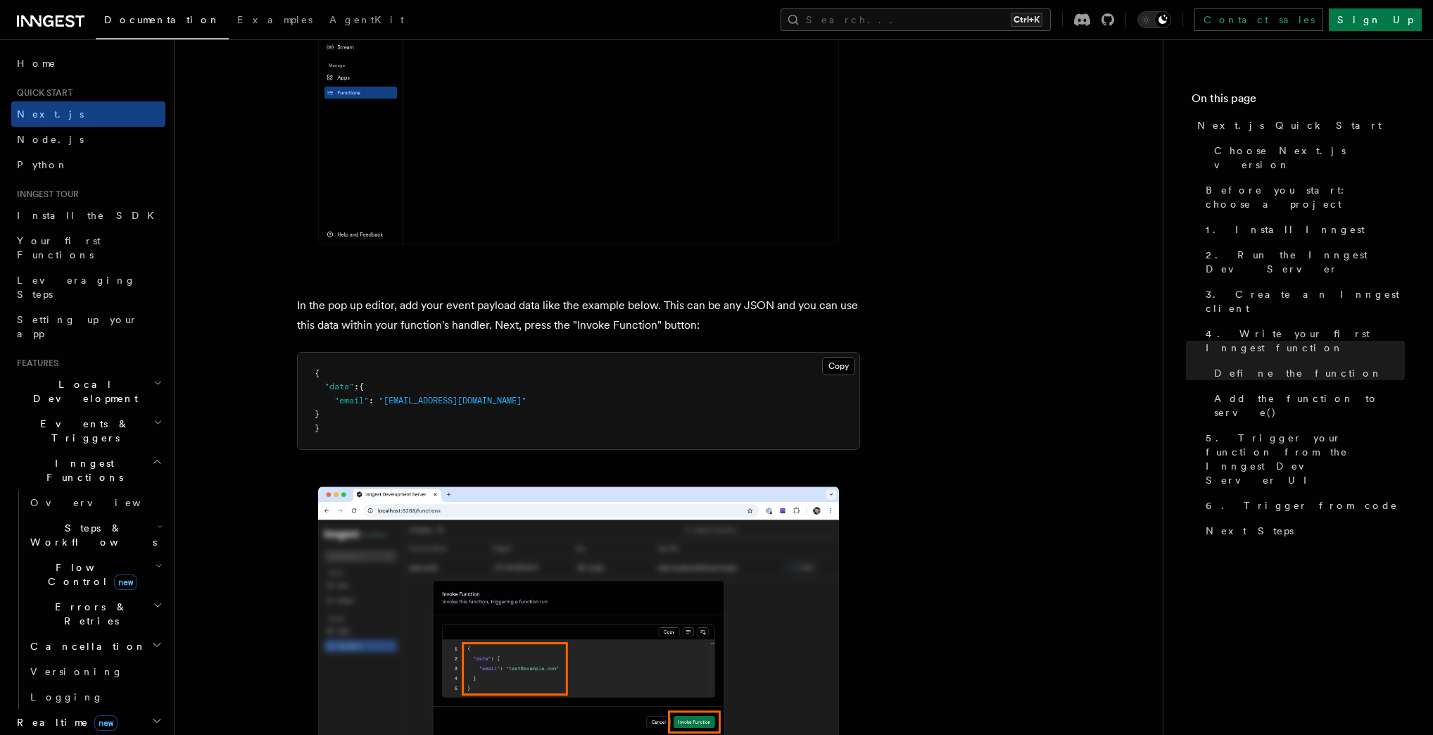
scroll to position [4013, 0]
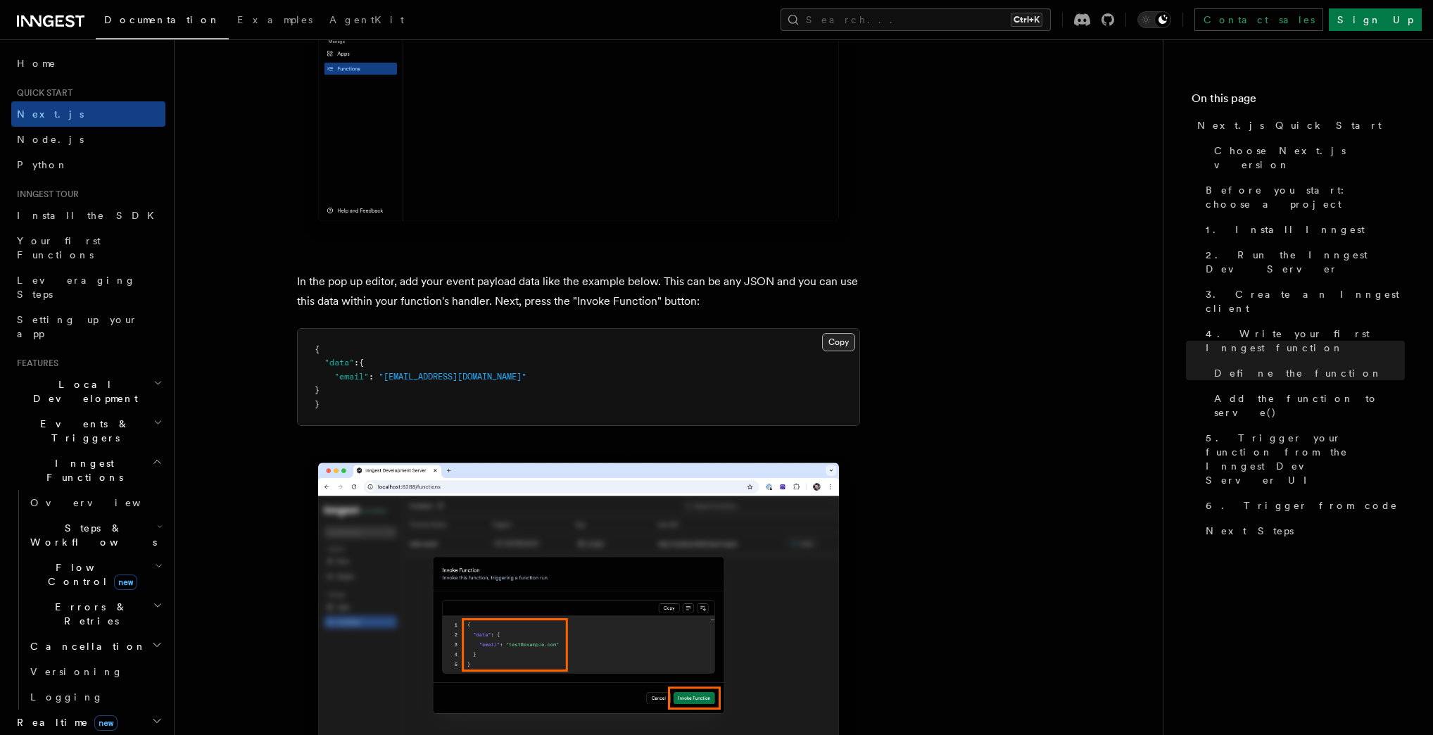
click at [839, 349] on button "Copy Copied" at bounding box center [838, 342] width 33 height 18
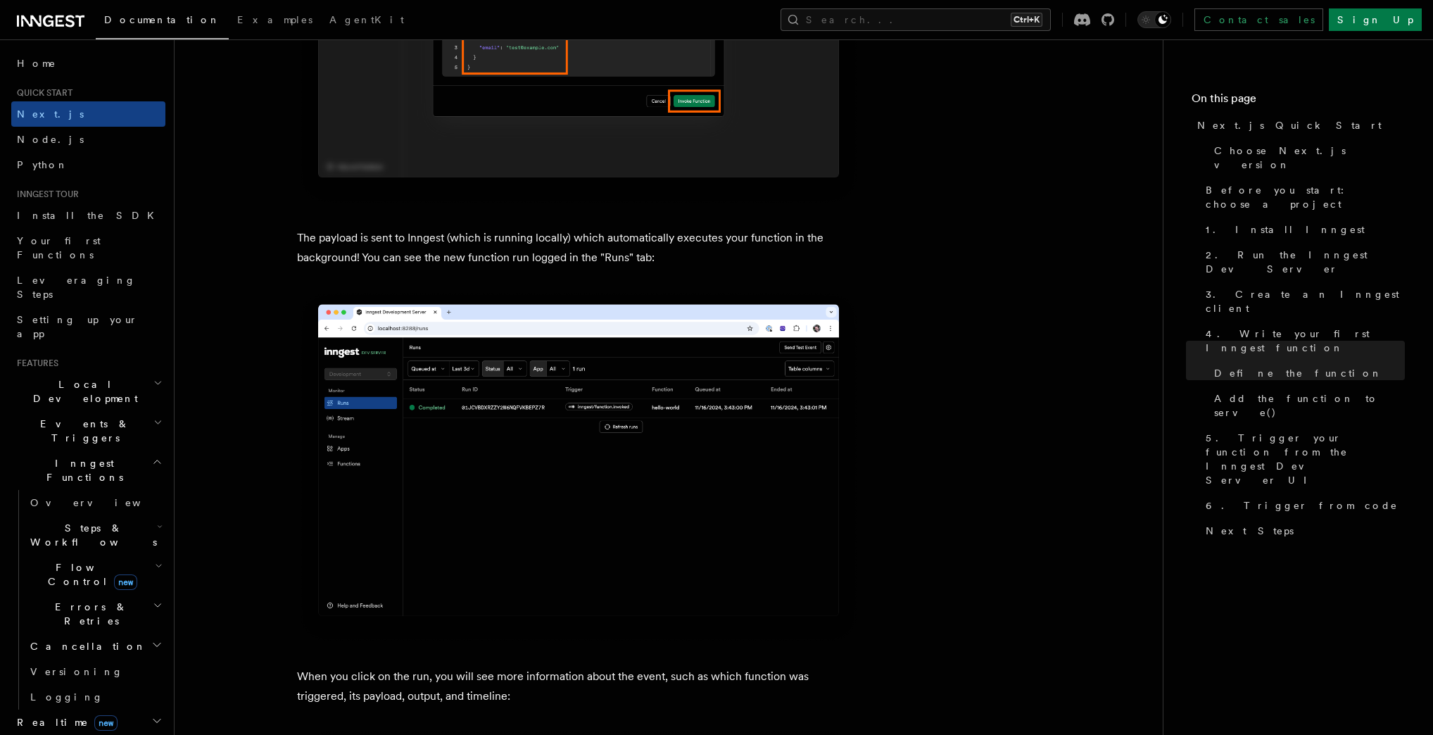
scroll to position [4632, 0]
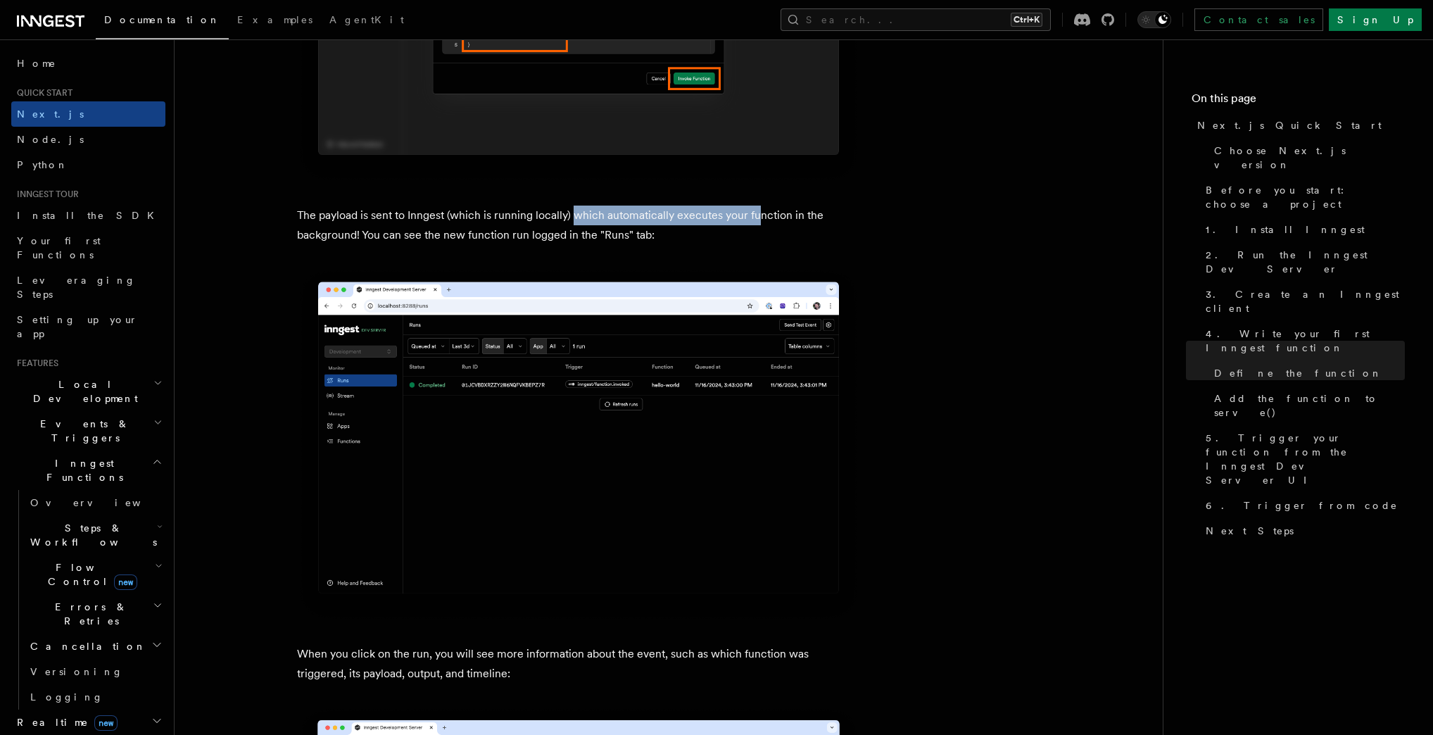
drag, startPoint x: 681, startPoint y: 218, endPoint x: 755, endPoint y: 216, distance: 73.2
click at [755, 216] on p "The payload is sent to Inngest (which is running locally) which automatically e…" at bounding box center [578, 225] width 563 height 39
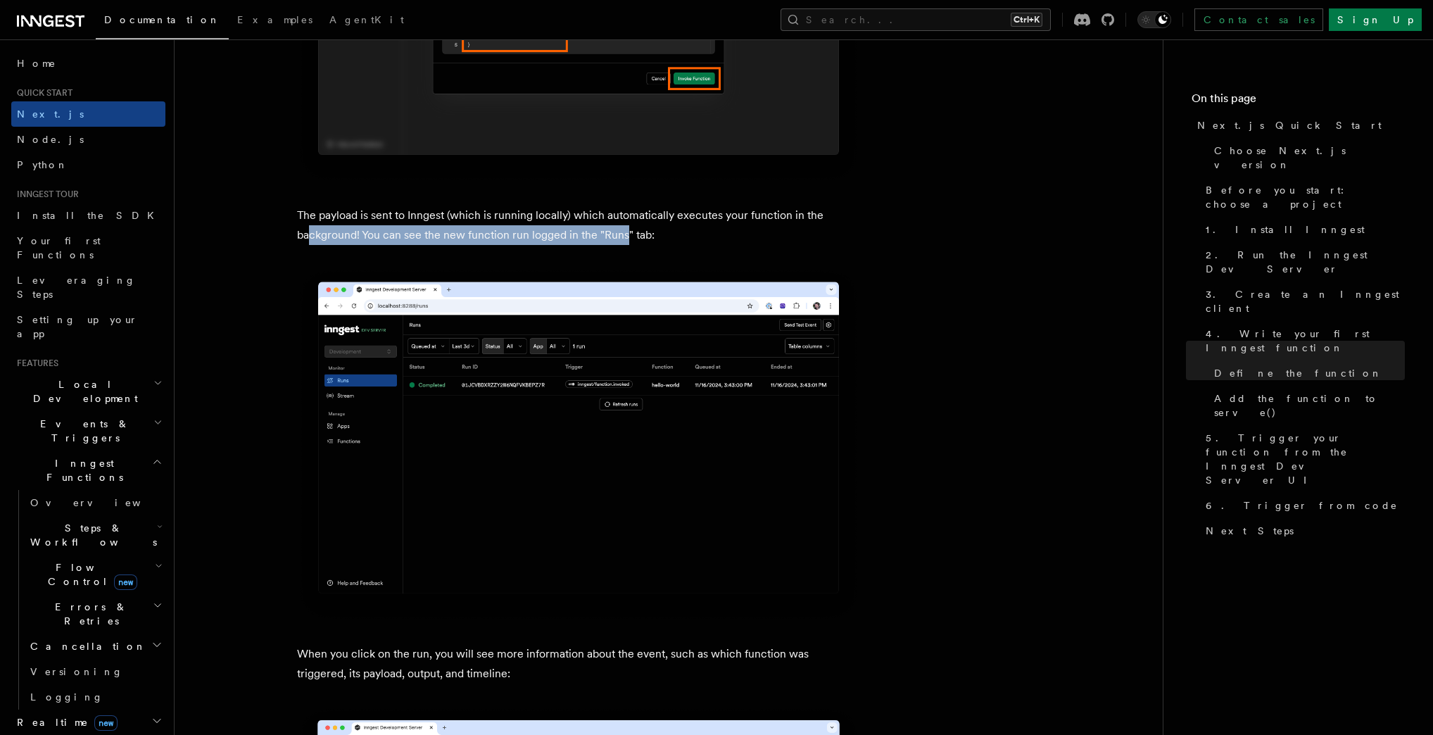
drag, startPoint x: 324, startPoint y: 241, endPoint x: 628, endPoint y: 238, distance: 304.1
click at [628, 238] on p "The payload is sent to Inngest (which is running locally) which automatically e…" at bounding box center [578, 225] width 563 height 39
drag, startPoint x: 364, startPoint y: 239, endPoint x: 696, endPoint y: 242, distance: 331.6
click at [696, 242] on p "The payload is sent to Inngest (which is running locally) which automatically e…" at bounding box center [578, 225] width 563 height 39
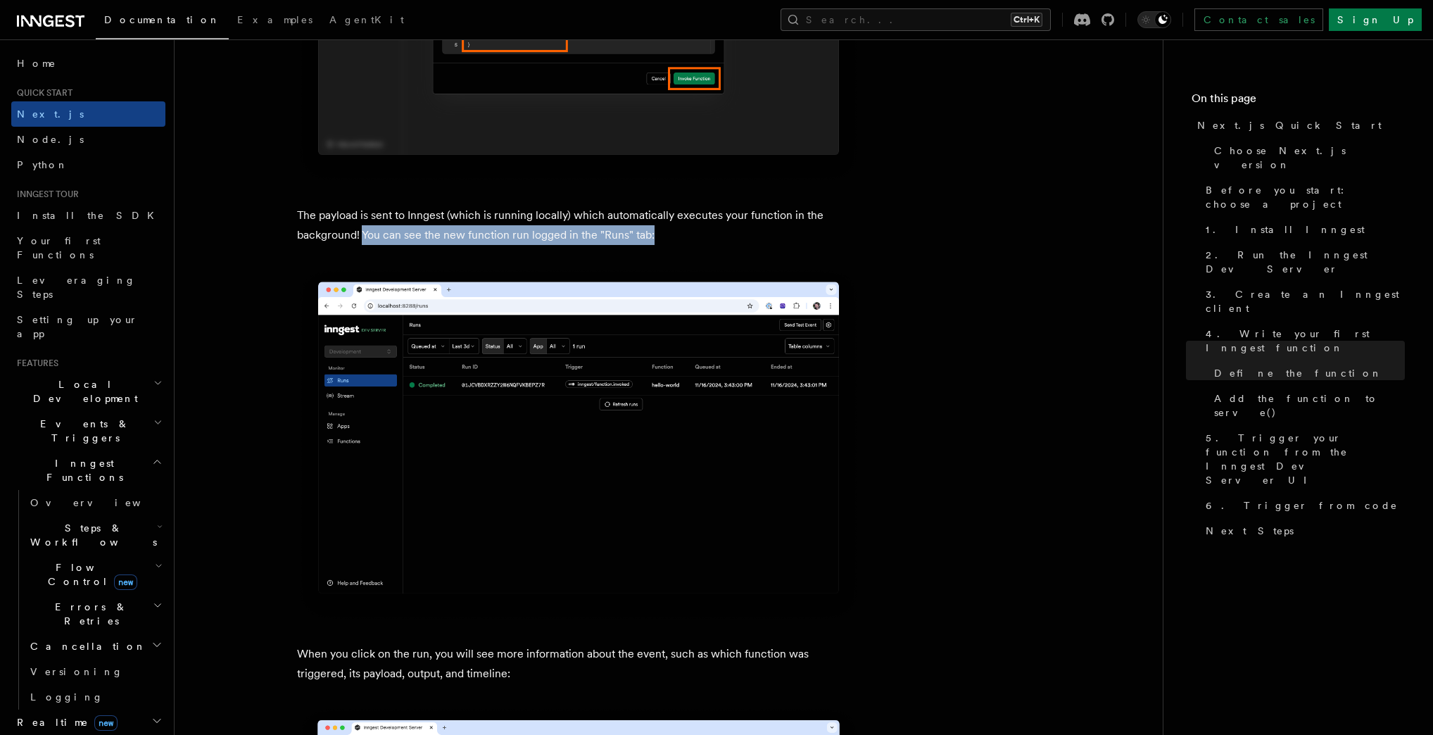
click at [677, 239] on p "The payload is sent to Inngest (which is running locally) which automatically e…" at bounding box center [578, 225] width 563 height 39
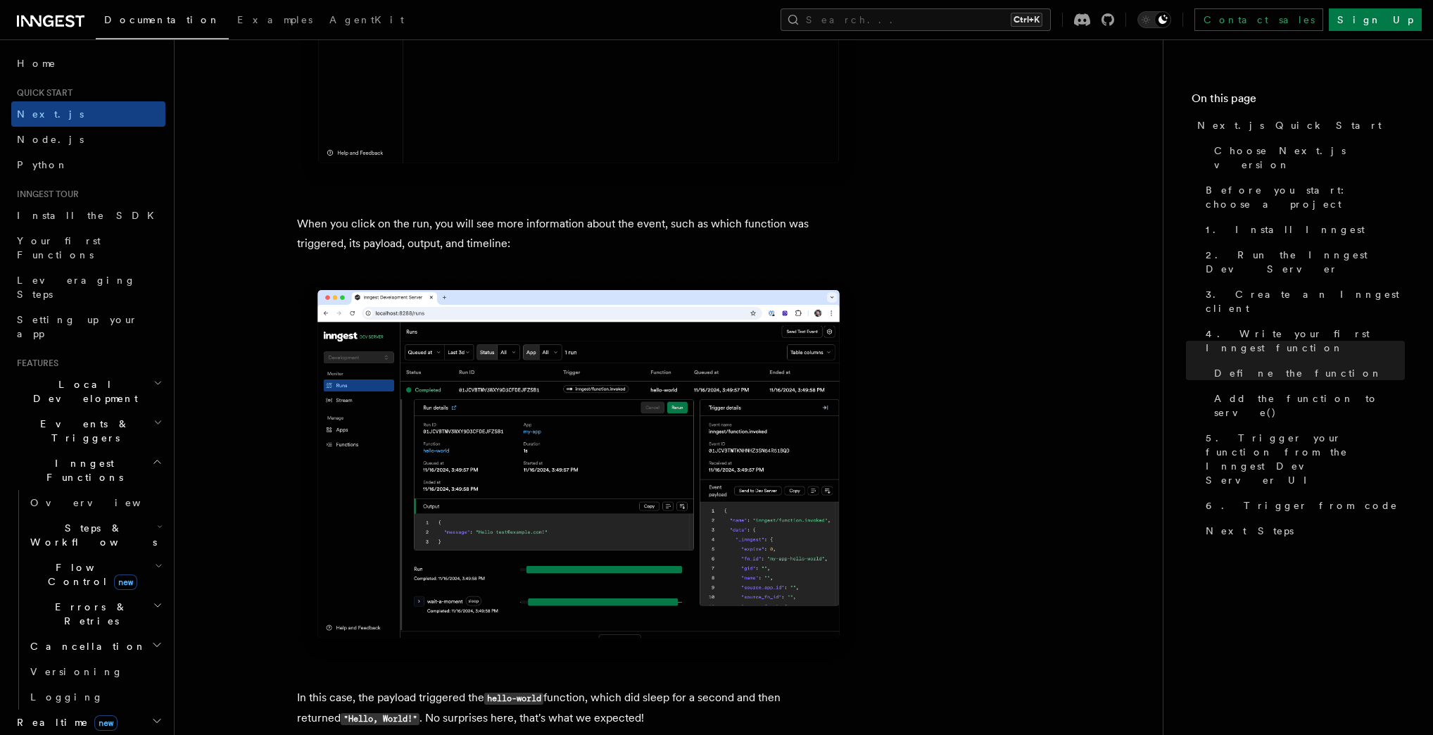
scroll to position [5083, 0]
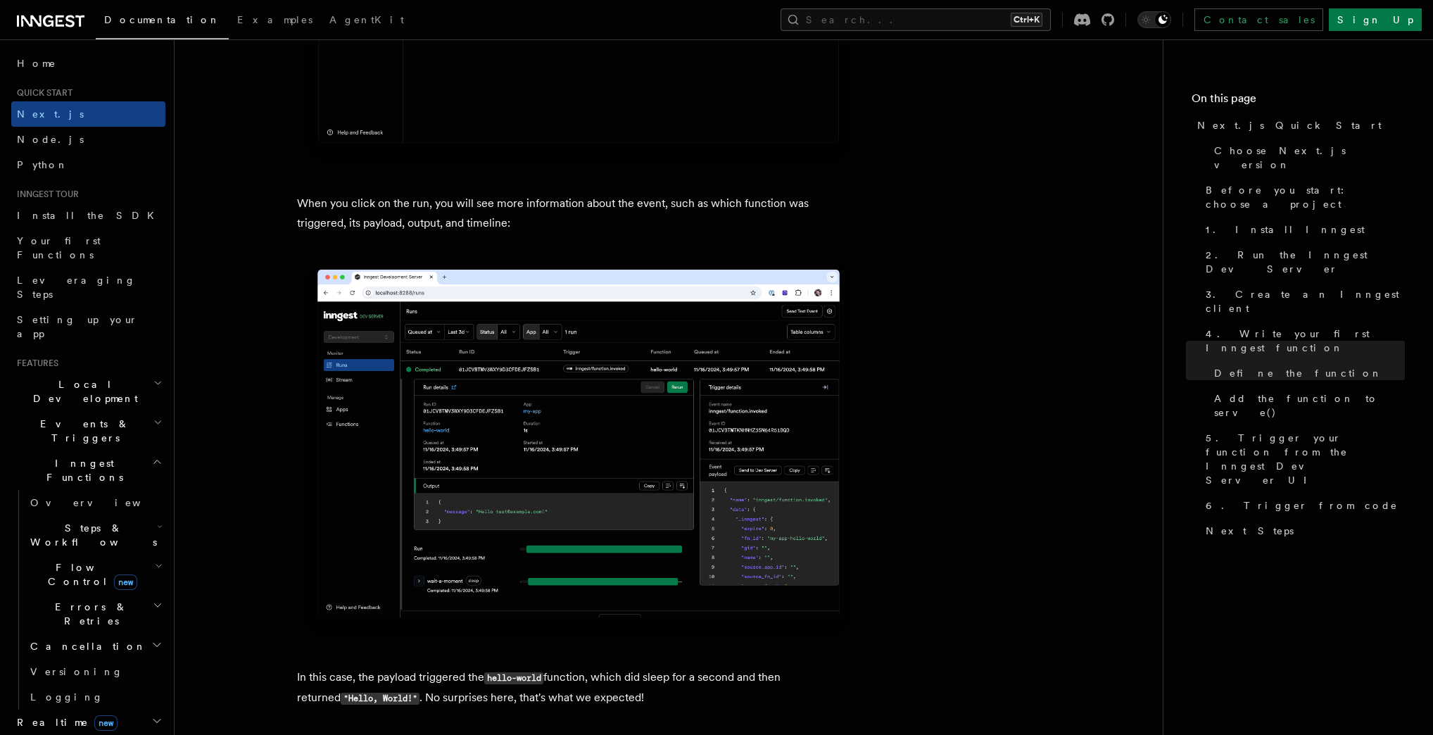
click at [508, 408] on img at bounding box center [578, 450] width 563 height 389
click at [372, 217] on p "When you click on the run, you will see more information about the event, such …" at bounding box center [578, 213] width 563 height 39
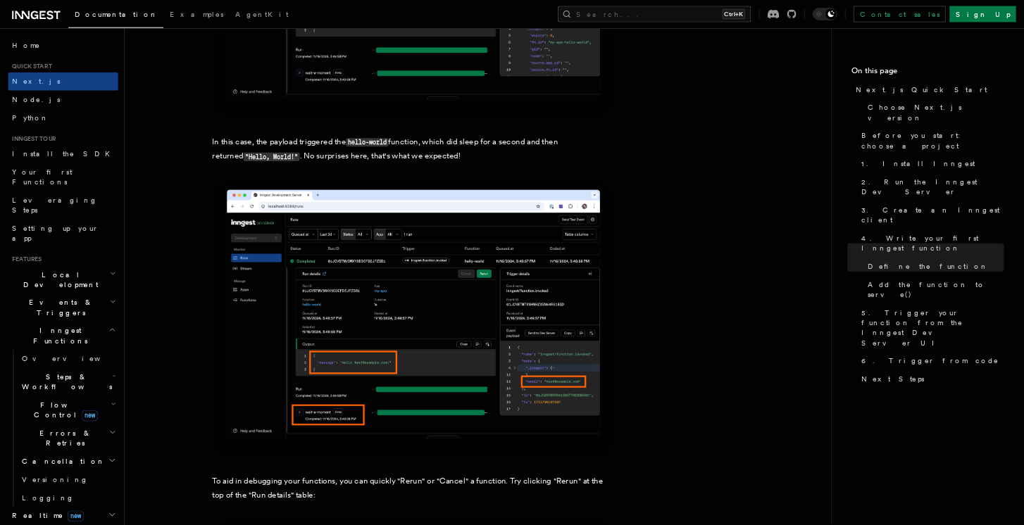
scroll to position [5590, 0]
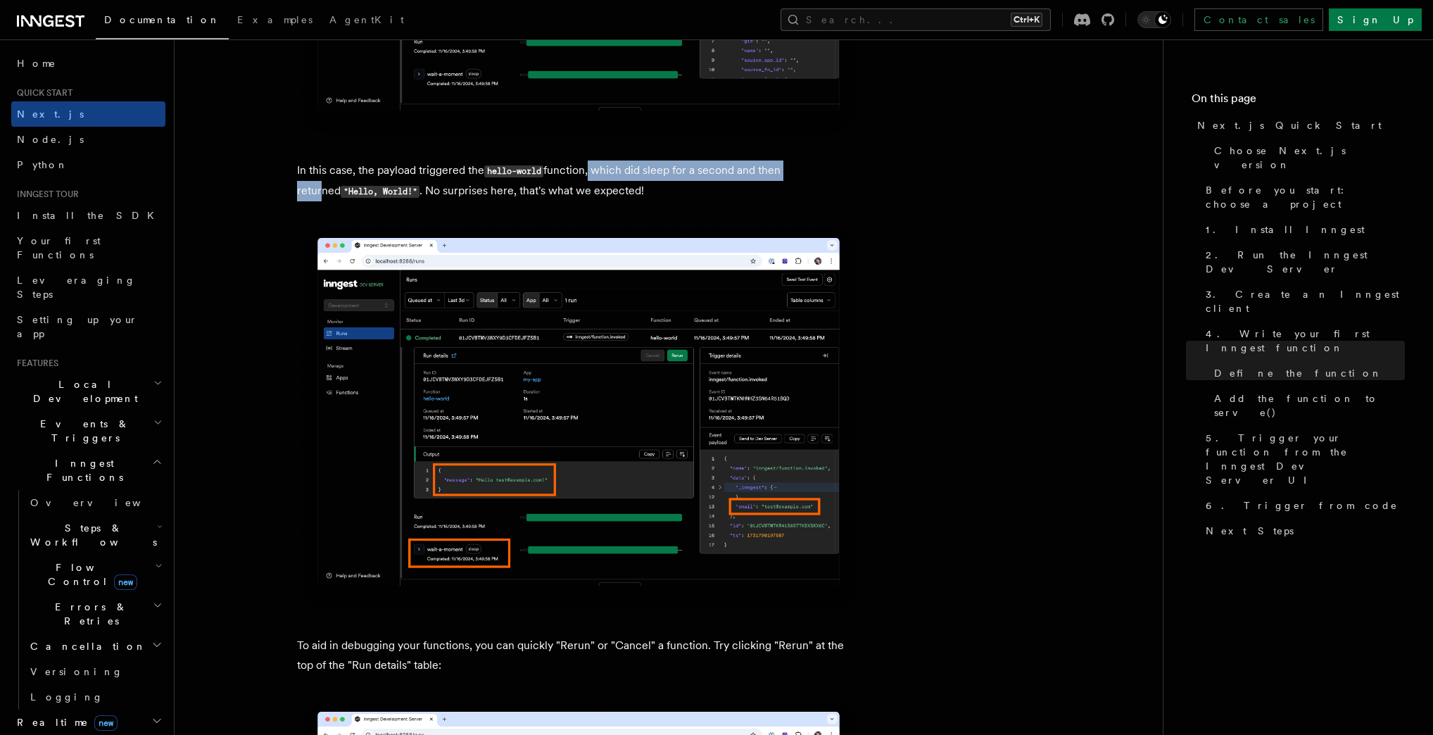
drag, startPoint x: 590, startPoint y: 177, endPoint x: 805, endPoint y: 180, distance: 215.4
click at [805, 180] on p "In this case, the payload triggered the hello-world function, which did sleep f…" at bounding box center [578, 181] width 563 height 41
click at [572, 457] on img at bounding box center [578, 418] width 563 height 389
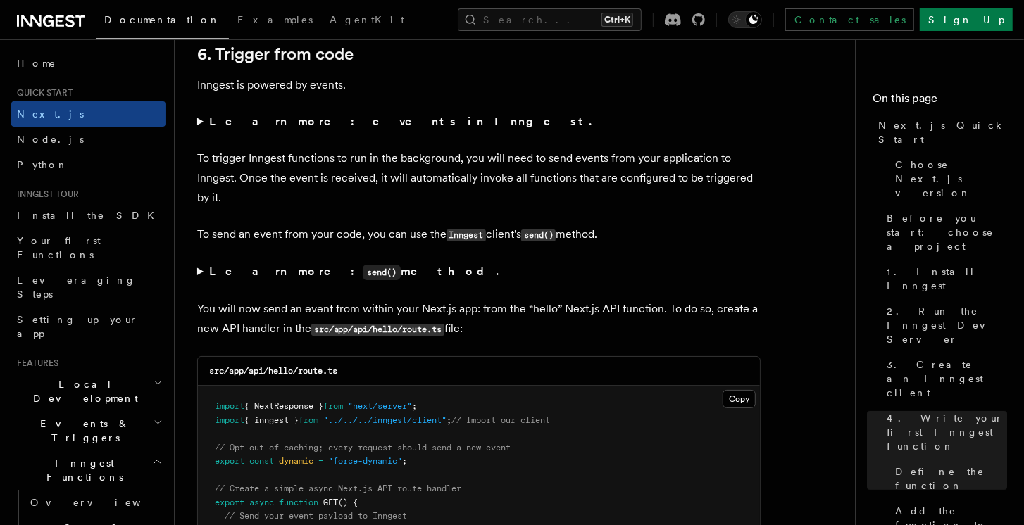
scroll to position [7158, 0]
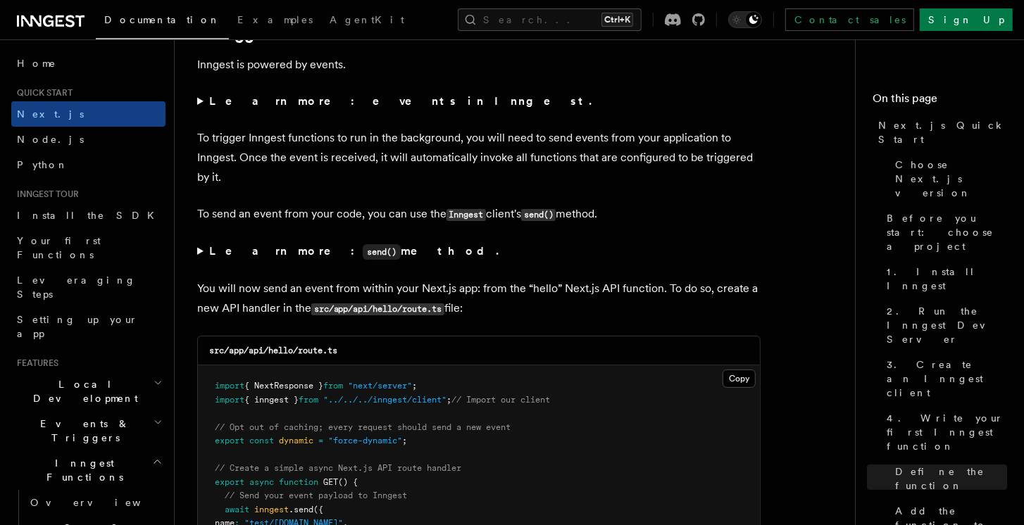
click at [200, 97] on summary "Learn more: events in Inngest." at bounding box center [478, 102] width 563 height 20
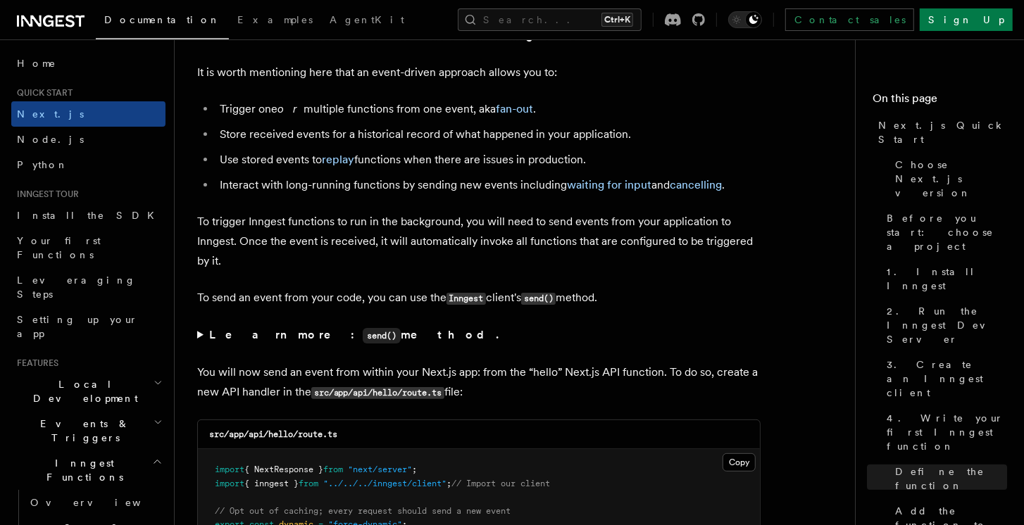
scroll to position [7238, 0]
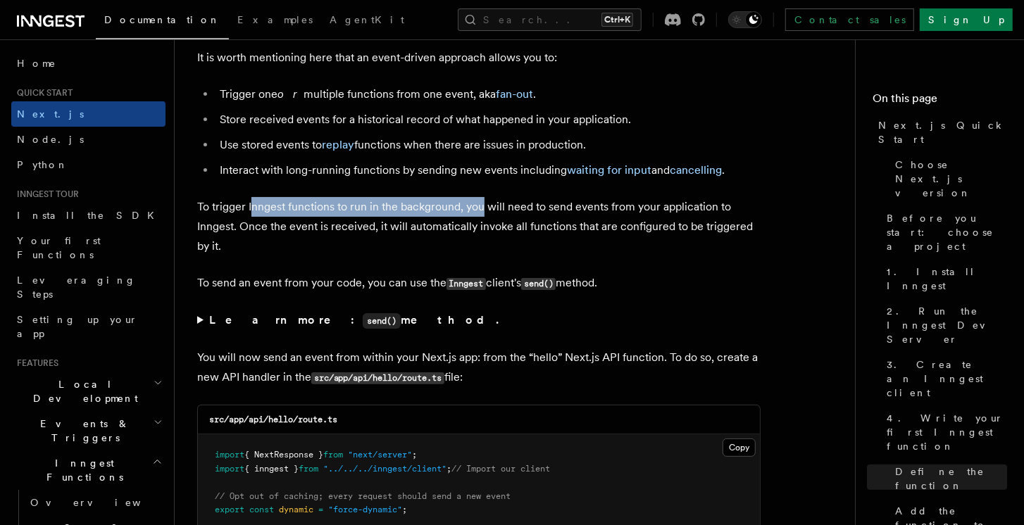
drag, startPoint x: 253, startPoint y: 205, endPoint x: 482, endPoint y: 204, distance: 228.8
click at [482, 204] on p "To trigger Inngest functions to run in the background, you will need to send ev…" at bounding box center [478, 226] width 563 height 59
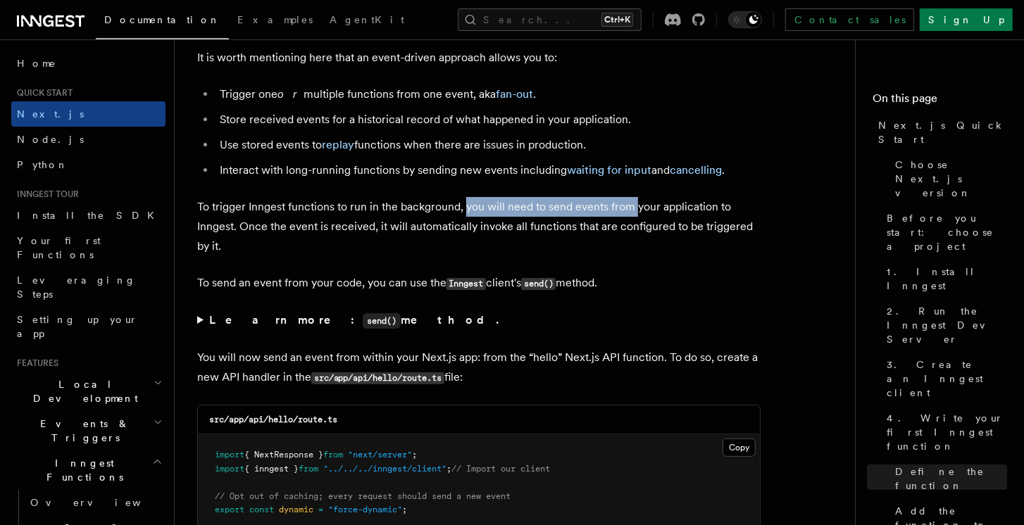
drag, startPoint x: 464, startPoint y: 203, endPoint x: 636, endPoint y: 203, distance: 172.5
click at [636, 203] on p "To trigger Inngest functions to run in the background, you will need to send ev…" at bounding box center [478, 226] width 563 height 59
click at [370, 245] on p "To trigger Inngest functions to run in the background, you will need to send ev…" at bounding box center [478, 226] width 563 height 59
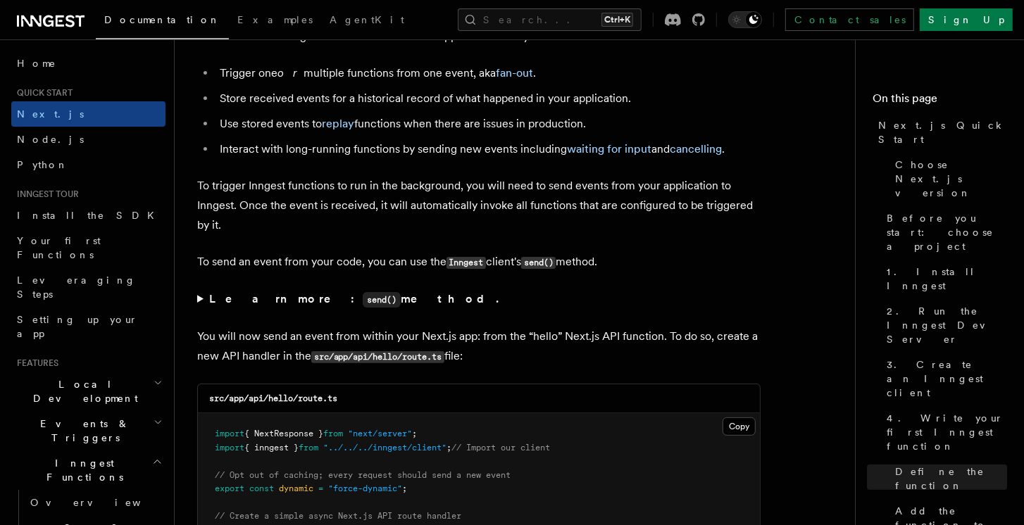
scroll to position [7319, 0]
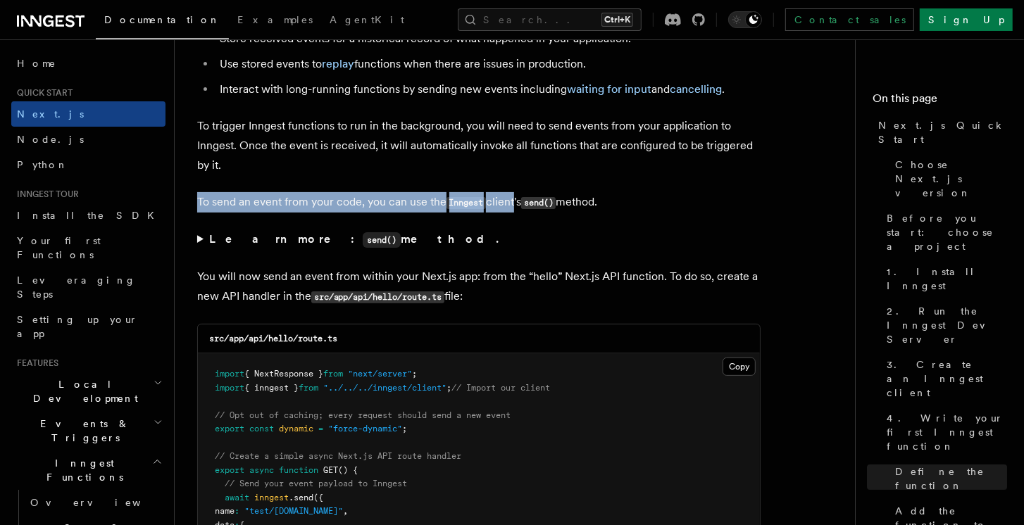
drag, startPoint x: 196, startPoint y: 196, endPoint x: 512, endPoint y: 201, distance: 316.1
click at [423, 203] on p "To send an event from your code, you can use the Inngest client's send() method." at bounding box center [478, 202] width 563 height 20
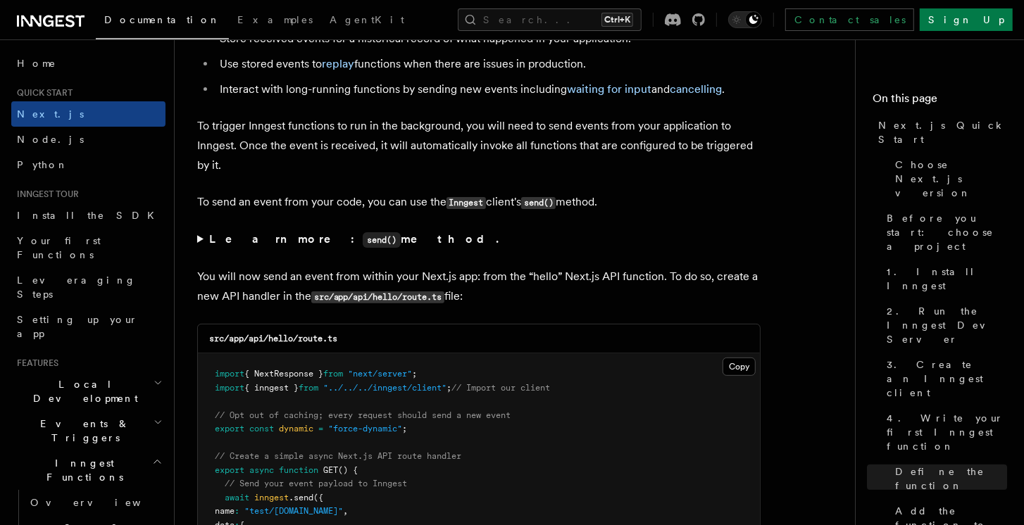
drag, startPoint x: 492, startPoint y: 199, endPoint x: 318, endPoint y: 199, distance: 173.9
click at [318, 199] on p "To send an event from your code, you can use the Inngest client's send() method." at bounding box center [478, 202] width 563 height 20
drag, startPoint x: 327, startPoint y: 199, endPoint x: 634, endPoint y: 206, distance: 307.0
click at [634, 206] on p "To send an event from your code, you can use the Inngest client's send() method." at bounding box center [478, 202] width 563 height 20
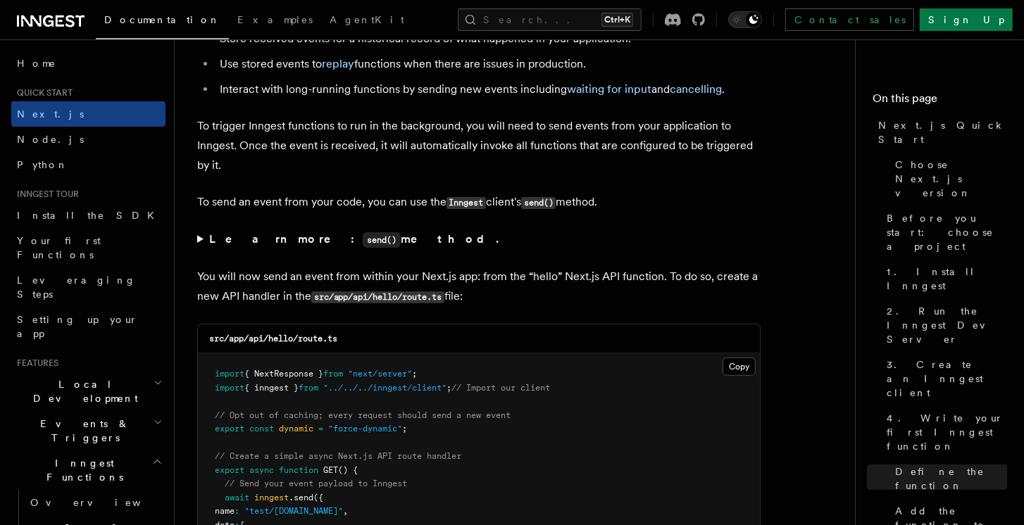
click at [634, 206] on p "To send an event from your code, you can use the Inngest client's send() method." at bounding box center [478, 202] width 563 height 20
drag, startPoint x: 361, startPoint y: 197, endPoint x: 623, endPoint y: 194, distance: 261.9
click at [623, 194] on p "To send an event from your code, you can use the Inngest client's send() method." at bounding box center [478, 202] width 563 height 20
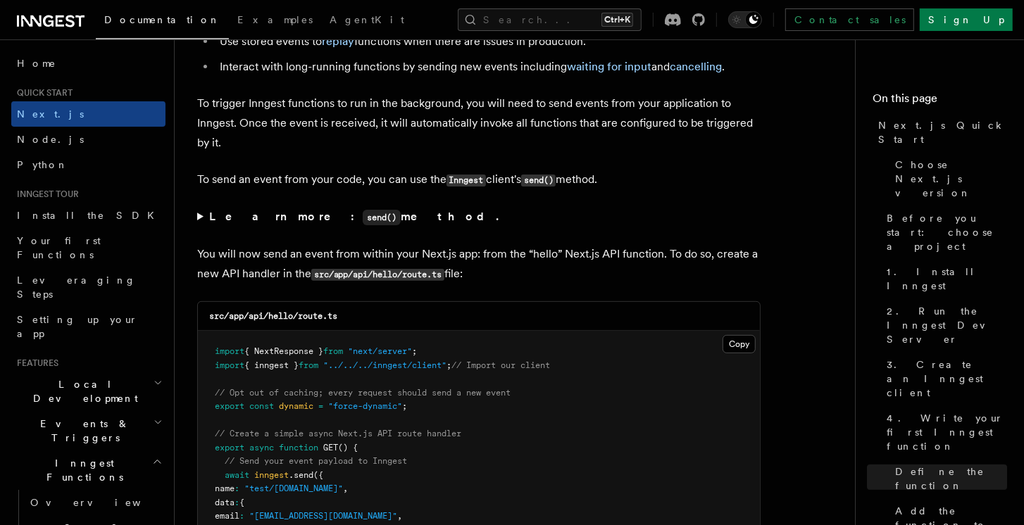
scroll to position [7400, 0]
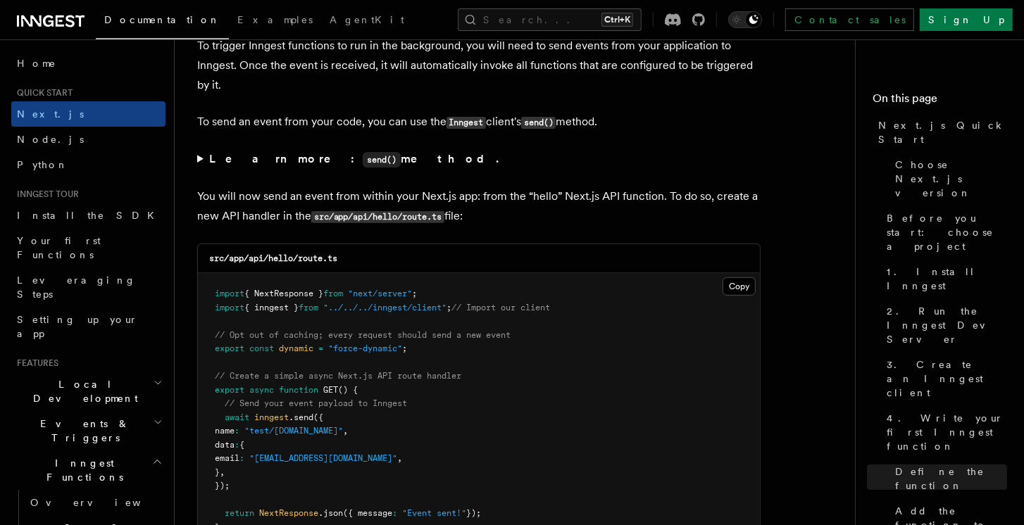
click at [199, 152] on summary "Learn more: send() method." at bounding box center [478, 159] width 563 height 20
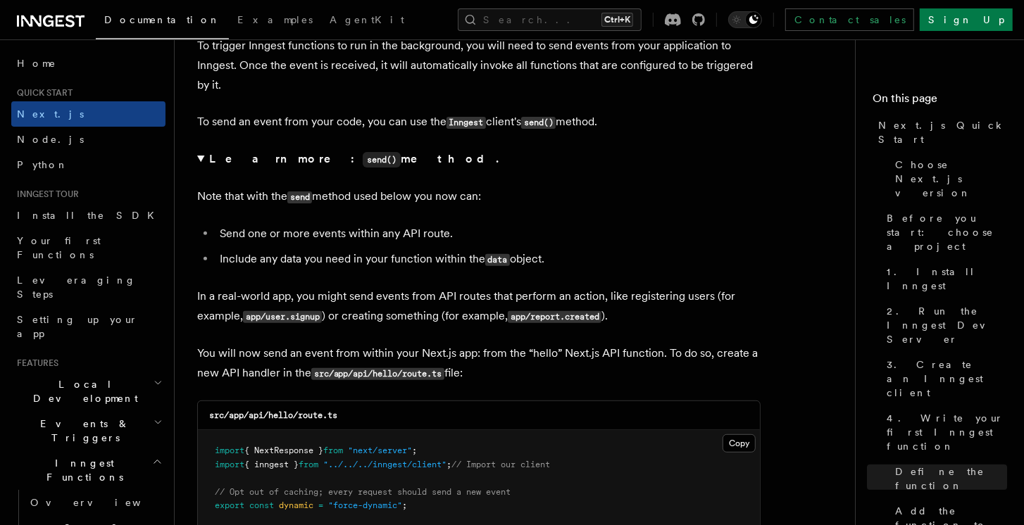
drag, startPoint x: 201, startPoint y: 153, endPoint x: 603, endPoint y: 186, distance: 403.3
click at [603, 187] on p "Note that with the send method used below you now can:" at bounding box center [478, 197] width 563 height 20
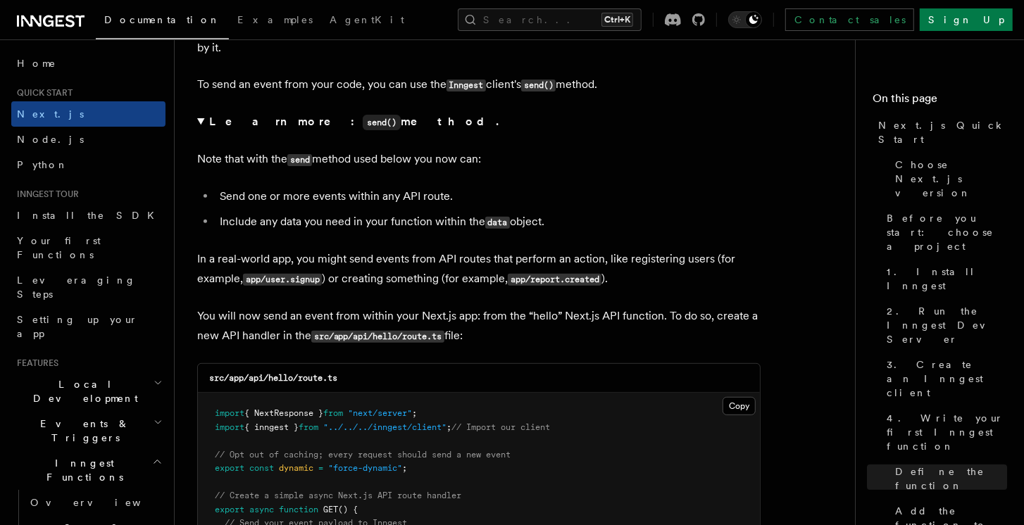
scroll to position [7440, 0]
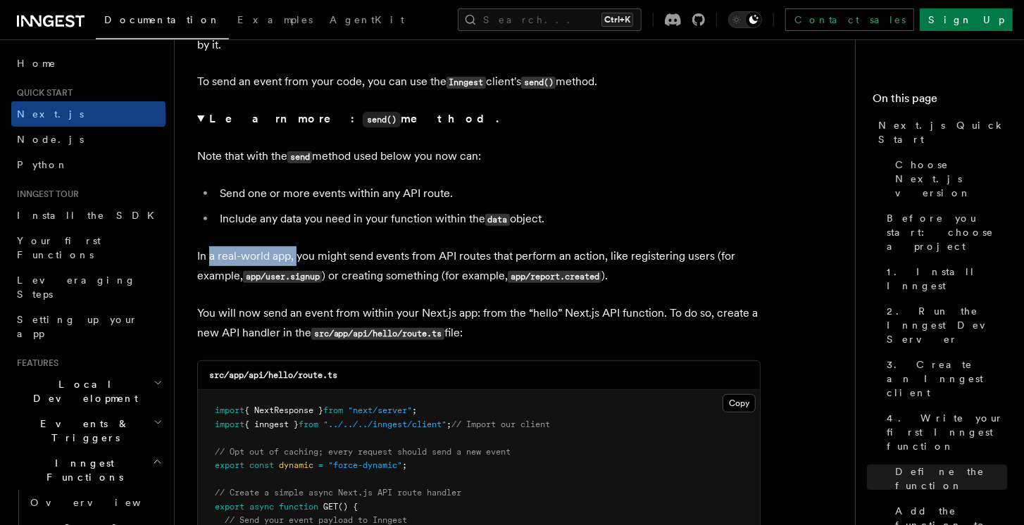
drag, startPoint x: 210, startPoint y: 256, endPoint x: 296, endPoint y: 253, distance: 85.9
click at [296, 253] on p "In a real-world app, you might send events from API routes that perform an acti…" at bounding box center [478, 266] width 563 height 40
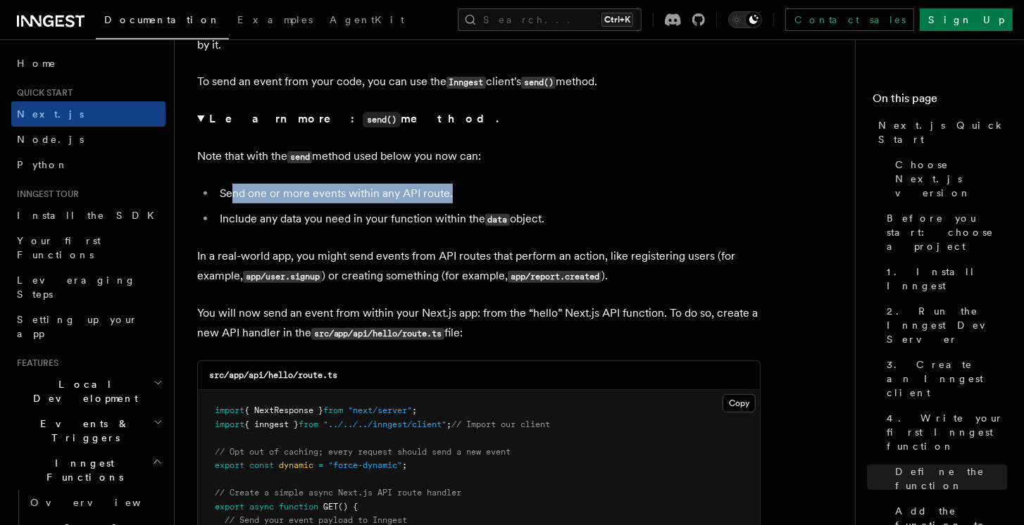
drag, startPoint x: 237, startPoint y: 191, endPoint x: 501, endPoint y: 186, distance: 264.8
click at [501, 186] on li "Send one or more events within any API route." at bounding box center [487, 194] width 545 height 20
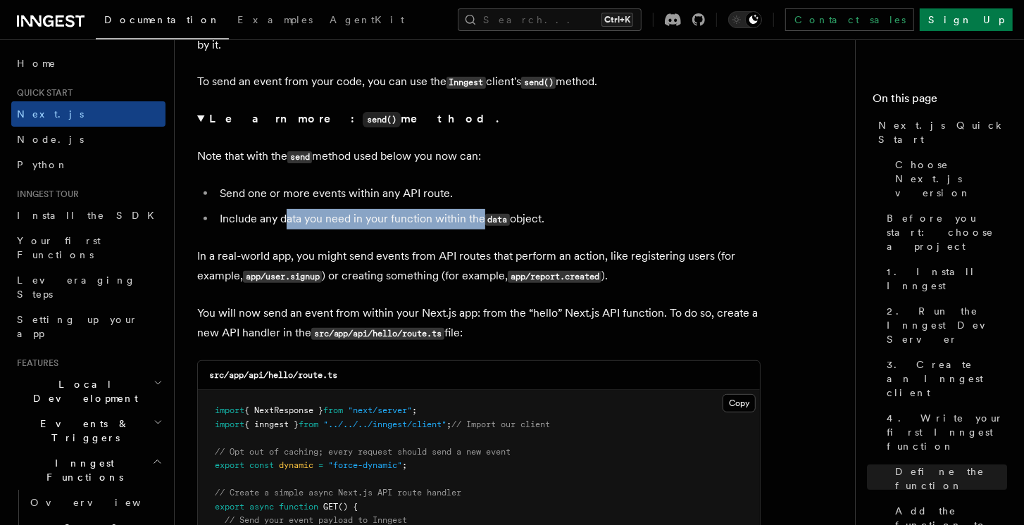
drag, startPoint x: 316, startPoint y: 218, endPoint x: 483, endPoint y: 218, distance: 166.8
click at [483, 218] on li "Include any data you need in your function within the data object." at bounding box center [487, 219] width 545 height 20
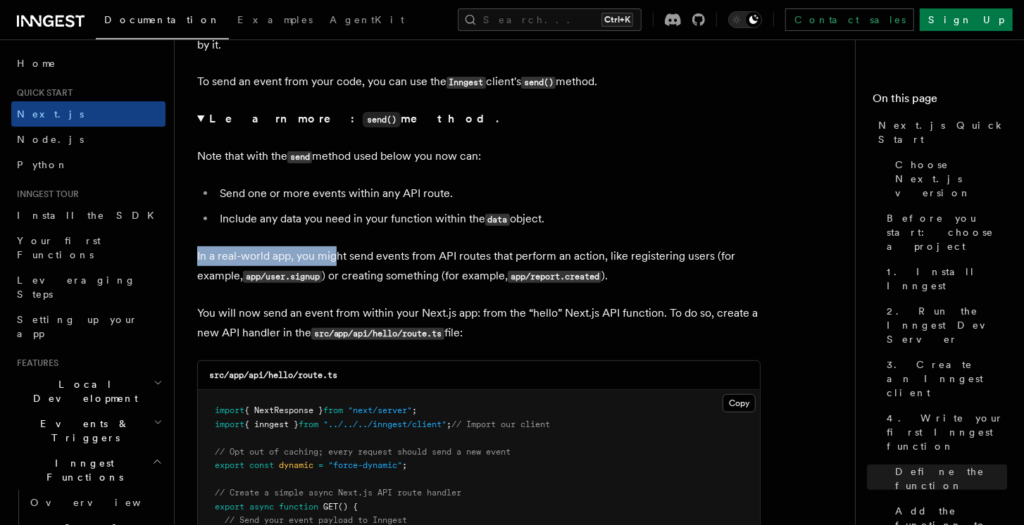
drag, startPoint x: 198, startPoint y: 255, endPoint x: 337, endPoint y: 256, distance: 138.7
click at [337, 256] on p "In a real-world app, you might send events from API routes that perform an acti…" at bounding box center [478, 266] width 563 height 40
drag, startPoint x: 336, startPoint y: 254, endPoint x: 353, endPoint y: 253, distance: 17.6
click at [353, 253] on p "In a real-world app, you might send events from API routes that perform an acti…" at bounding box center [478, 266] width 563 height 40
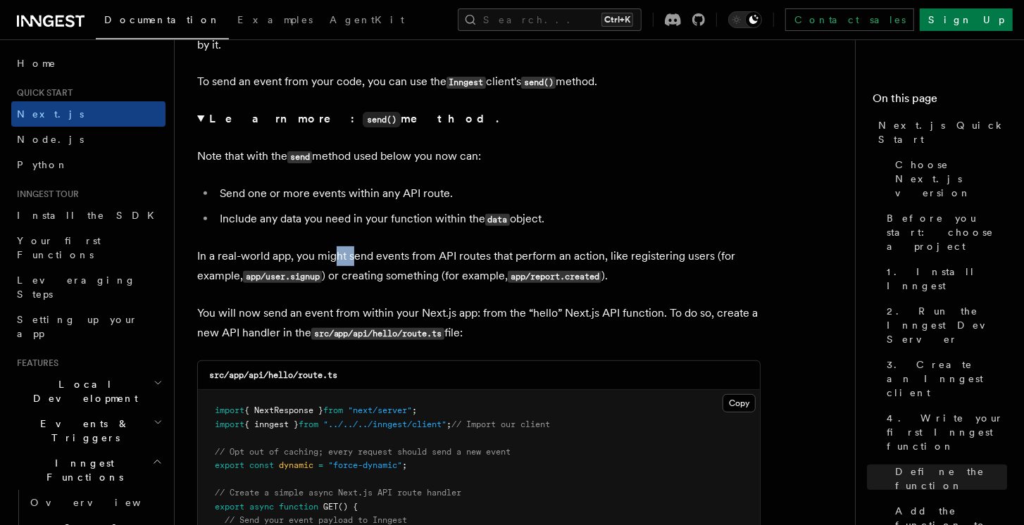
click at [356, 253] on p "In a real-world app, you might send events from API routes that perform an acti…" at bounding box center [478, 266] width 563 height 40
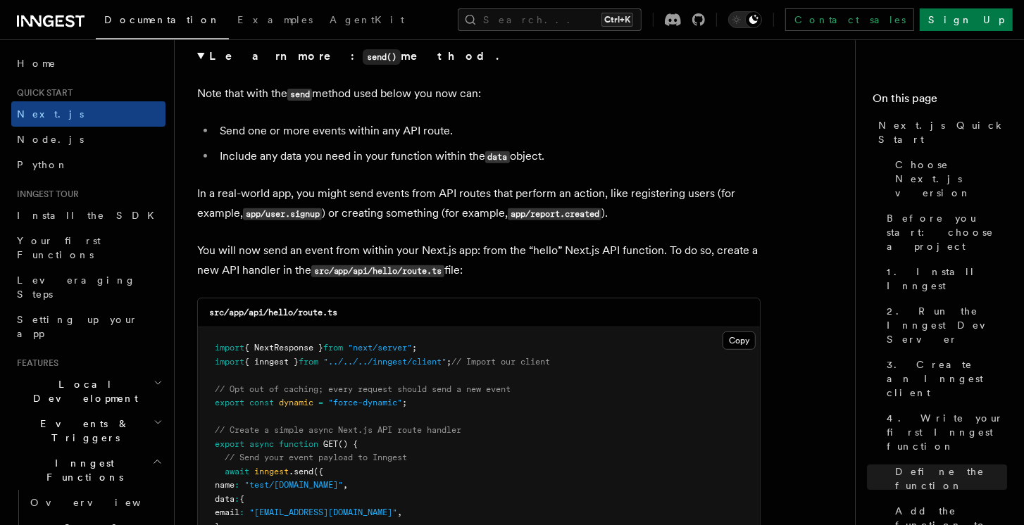
scroll to position [7520, 0]
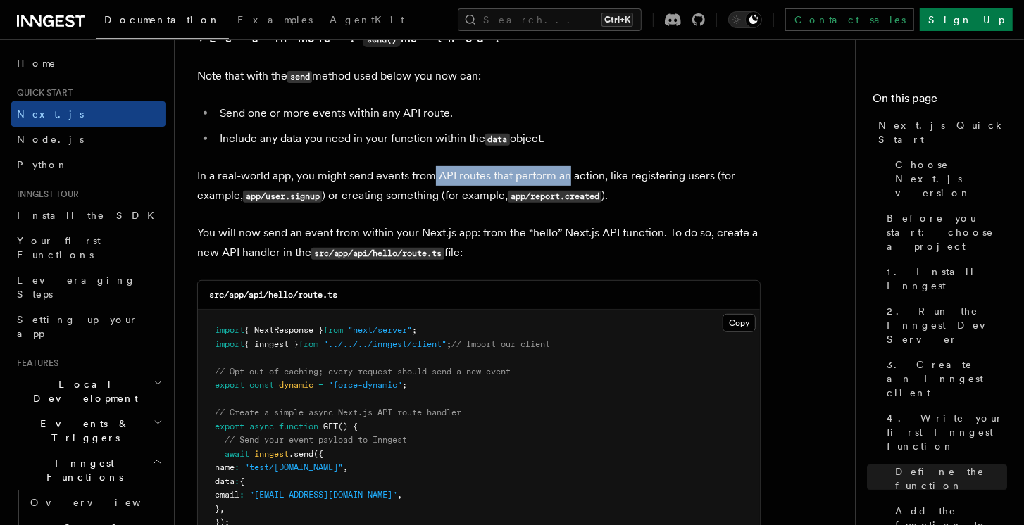
drag, startPoint x: 435, startPoint y: 171, endPoint x: 567, endPoint y: 168, distance: 132.4
click at [567, 168] on p "In a real-world app, you might send events from API routes that perform an acti…" at bounding box center [478, 186] width 563 height 40
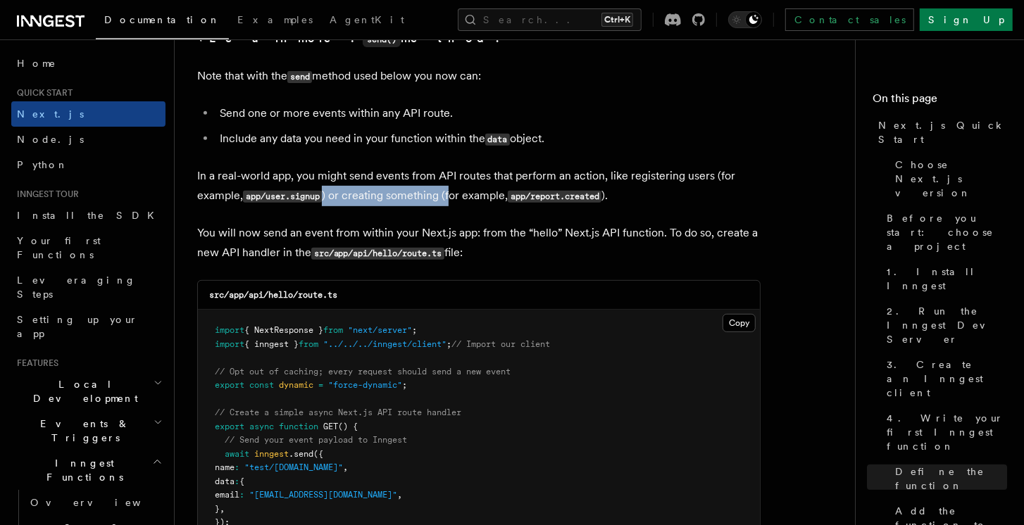
drag, startPoint x: 327, startPoint y: 191, endPoint x: 453, endPoint y: 190, distance: 126.0
click at [453, 190] on p "In a real-world app, you might send events from API routes that perform an acti…" at bounding box center [478, 186] width 563 height 40
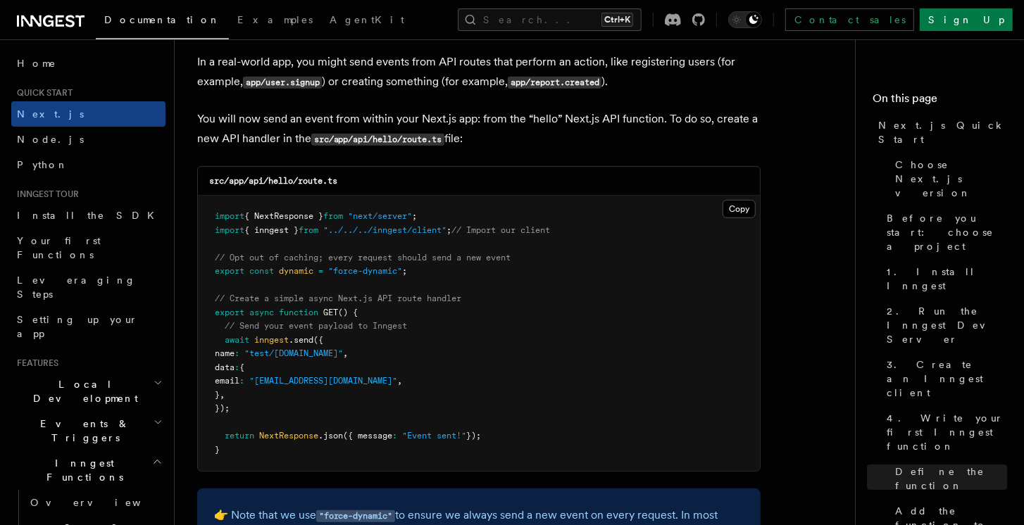
scroll to position [7641, 0]
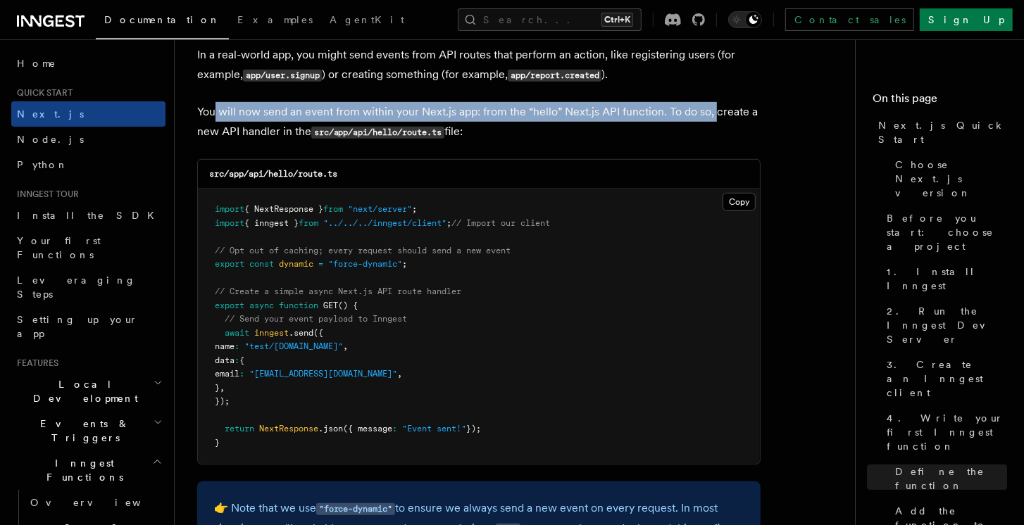
drag, startPoint x: 217, startPoint y: 112, endPoint x: 715, endPoint y: 106, distance: 498.5
click at [715, 106] on p "You will now send an event from within your Next.js app: from the “hello” Next.…" at bounding box center [478, 122] width 563 height 40
click at [688, 108] on p "You will now send an event from within your Next.js app: from the “hello” Next.…" at bounding box center [478, 122] width 563 height 40
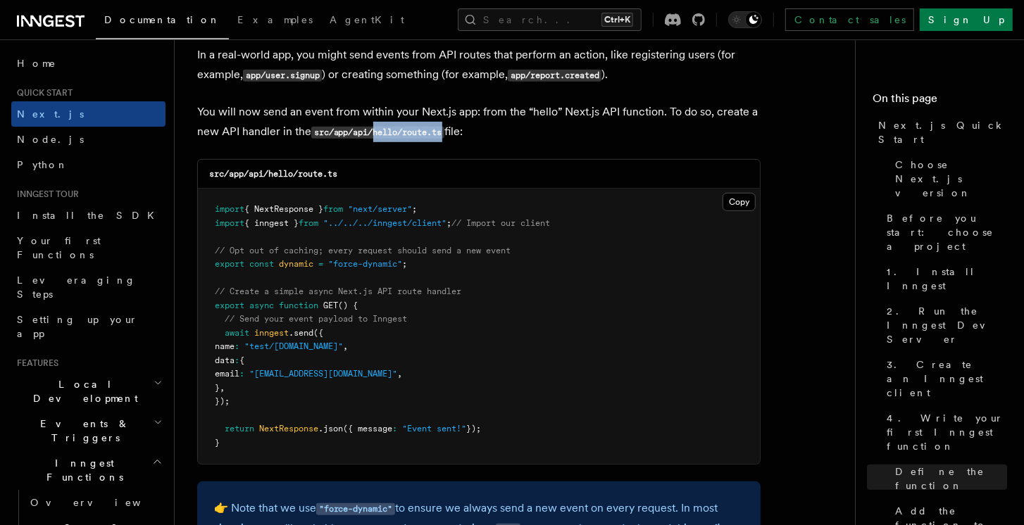
drag, startPoint x: 375, startPoint y: 131, endPoint x: 444, endPoint y: 131, distance: 69.7
click at [444, 131] on code "src/app/api/hello/route.ts" at bounding box center [377, 133] width 133 height 12
copy code "hello/route.ts"
click at [749, 197] on button "Copy Copied" at bounding box center [738, 202] width 33 height 18
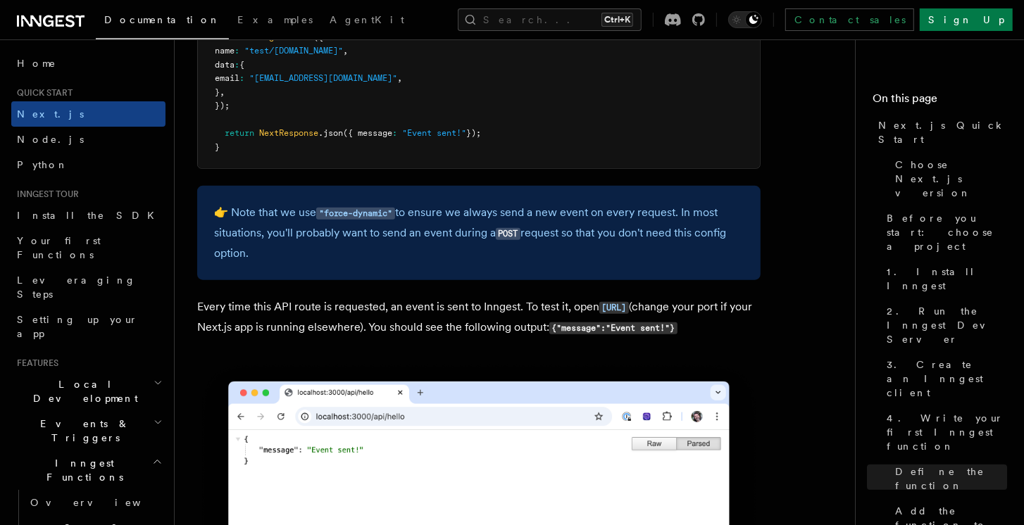
scroll to position [8003, 0]
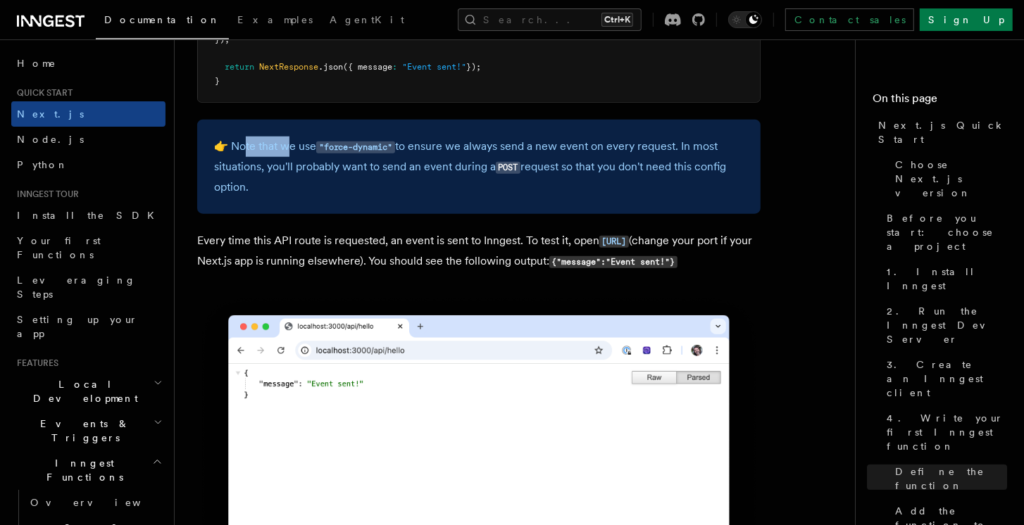
drag, startPoint x: 244, startPoint y: 141, endPoint x: 291, endPoint y: 146, distance: 48.1
click at [291, 146] on p "👉 Note that we use "force-dynamic" to ensure we always send a new event on ever…" at bounding box center [478, 167] width 529 height 61
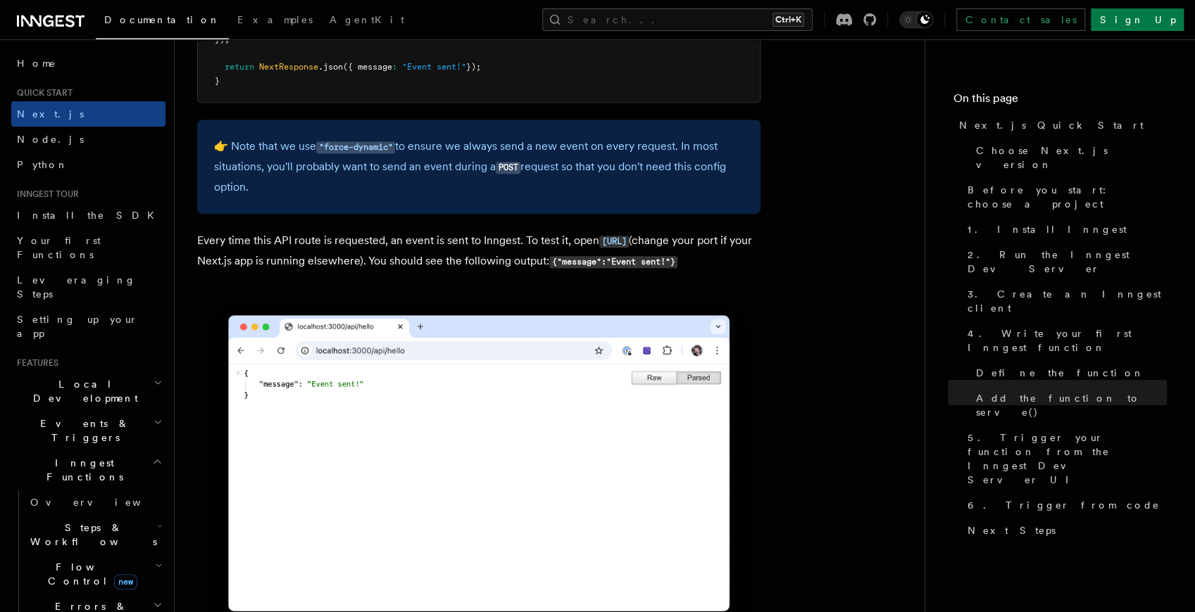
click at [518, 151] on p "👉 Note that we use "force-dynamic" to ensure we always send a new event on ever…" at bounding box center [478, 167] width 529 height 61
click at [527, 138] on p "👉 Note that we use "force-dynamic" to ensure we always send a new event on ever…" at bounding box center [478, 167] width 529 height 61
drag, startPoint x: 249, startPoint y: 170, endPoint x: 416, endPoint y: 166, distance: 166.9
click at [416, 166] on p "👉 Note that we use "force-dynamic" to ensure we always send a new event on ever…" at bounding box center [478, 167] width 529 height 61
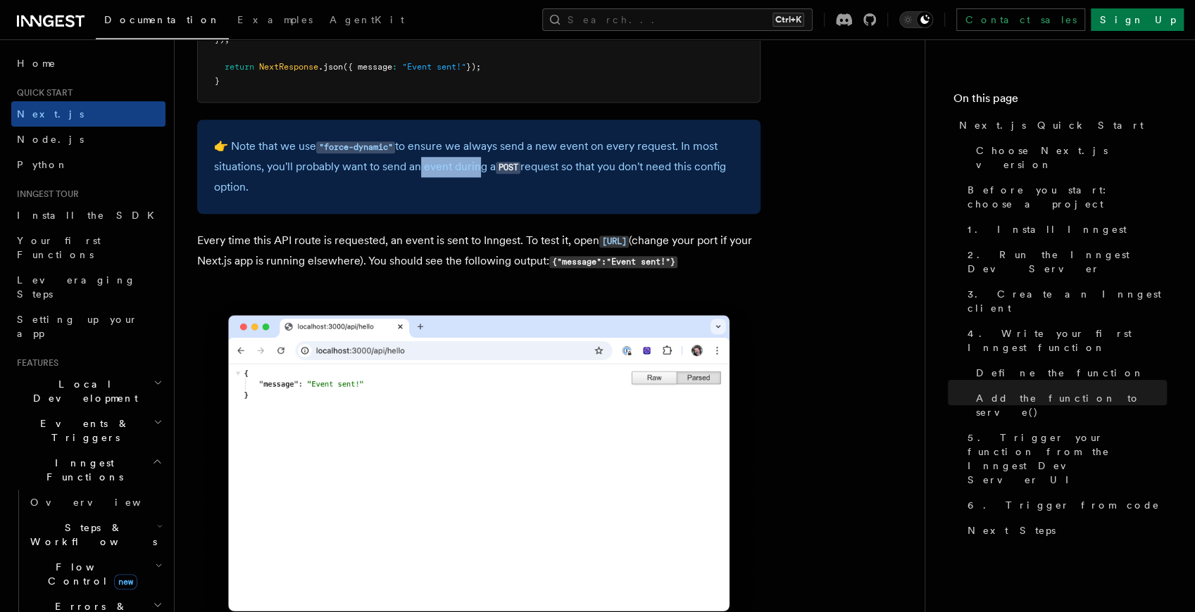
drag, startPoint x: 417, startPoint y: 166, endPoint x: 482, endPoint y: 166, distance: 64.8
click at [477, 167] on p "👉 Note that we use "force-dynamic" to ensure we always send a new event on ever…" at bounding box center [478, 167] width 529 height 61
click at [482, 166] on p "👉 Note that we use "force-dynamic" to ensure we always send a new event on ever…" at bounding box center [478, 167] width 529 height 61
drag, startPoint x: 539, startPoint y: 166, endPoint x: 723, endPoint y: 170, distance: 183.8
click at [723, 170] on p "👉 Note that we use "force-dynamic" to ensure we always send a new event on ever…" at bounding box center [478, 167] width 529 height 61
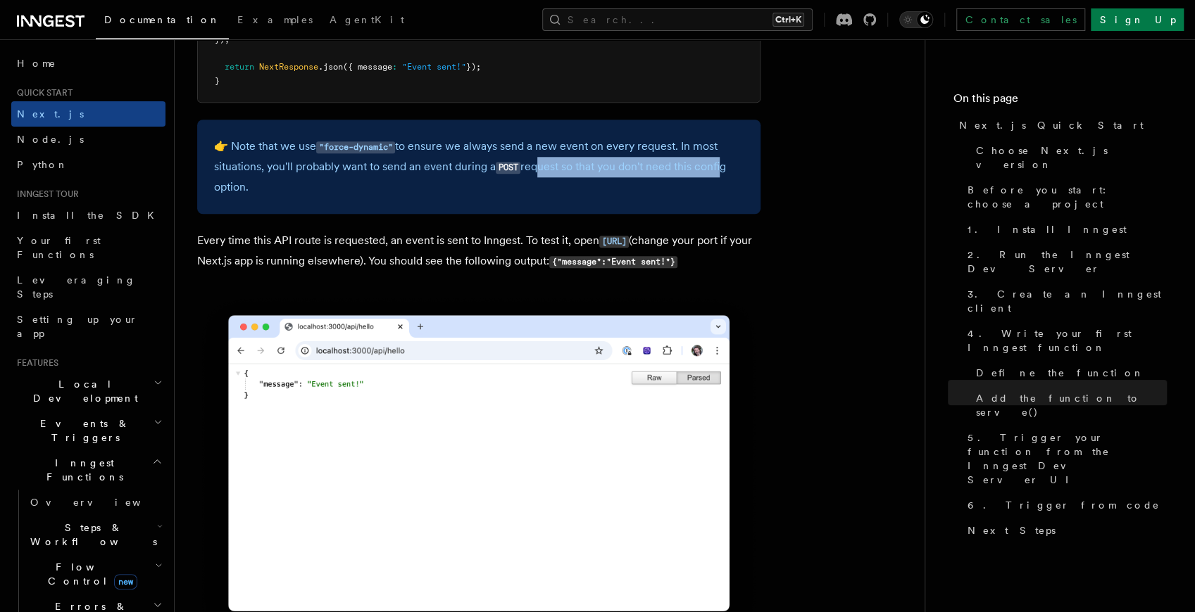
click at [723, 170] on p "👉 Note that we use "force-dynamic" to ensure we always send a new event on ever…" at bounding box center [478, 167] width 529 height 61
click at [346, 186] on p "👉 Note that we use "force-dynamic" to ensure we always send a new event on ever…" at bounding box center [478, 167] width 529 height 61
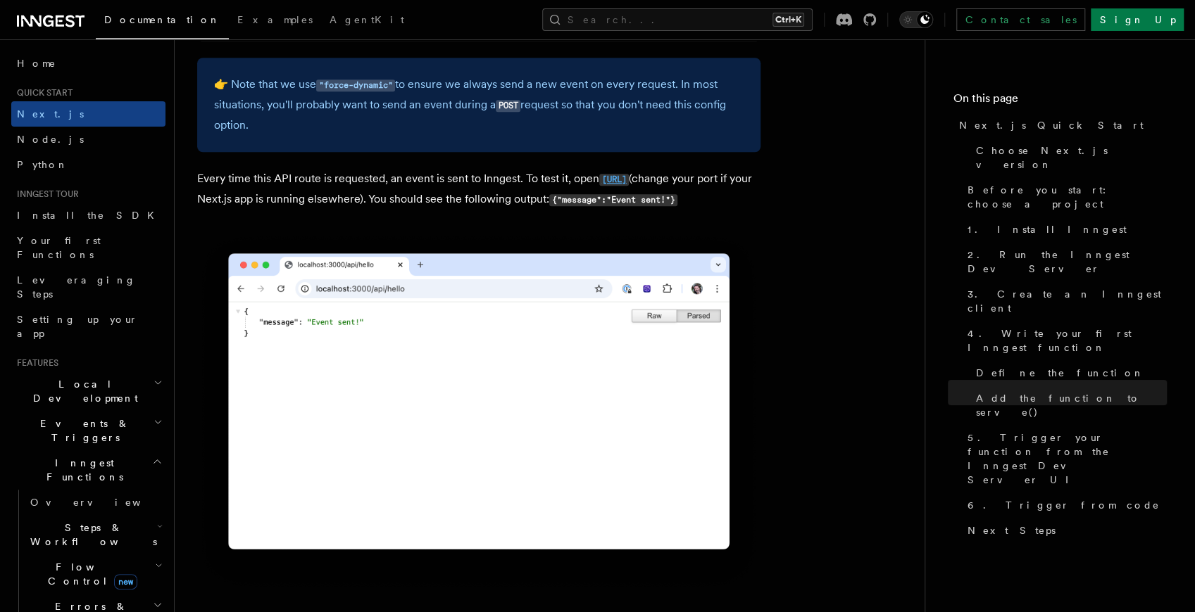
scroll to position [8097, 0]
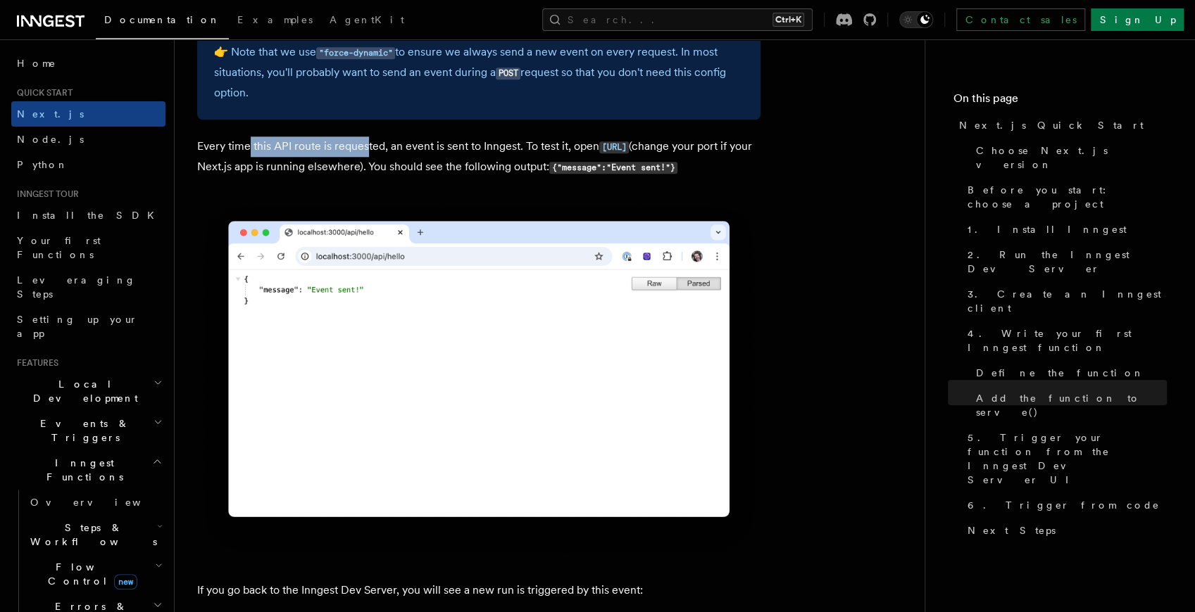
drag, startPoint x: 249, startPoint y: 147, endPoint x: 368, endPoint y: 151, distance: 119.0
click at [368, 151] on p "Every time this API route is requested, an event is sent to Inngest. To test it…" at bounding box center [478, 157] width 563 height 41
click at [399, 149] on p "Every time this API route is requested, an event is sent to Inngest. To test it…" at bounding box center [478, 157] width 563 height 41
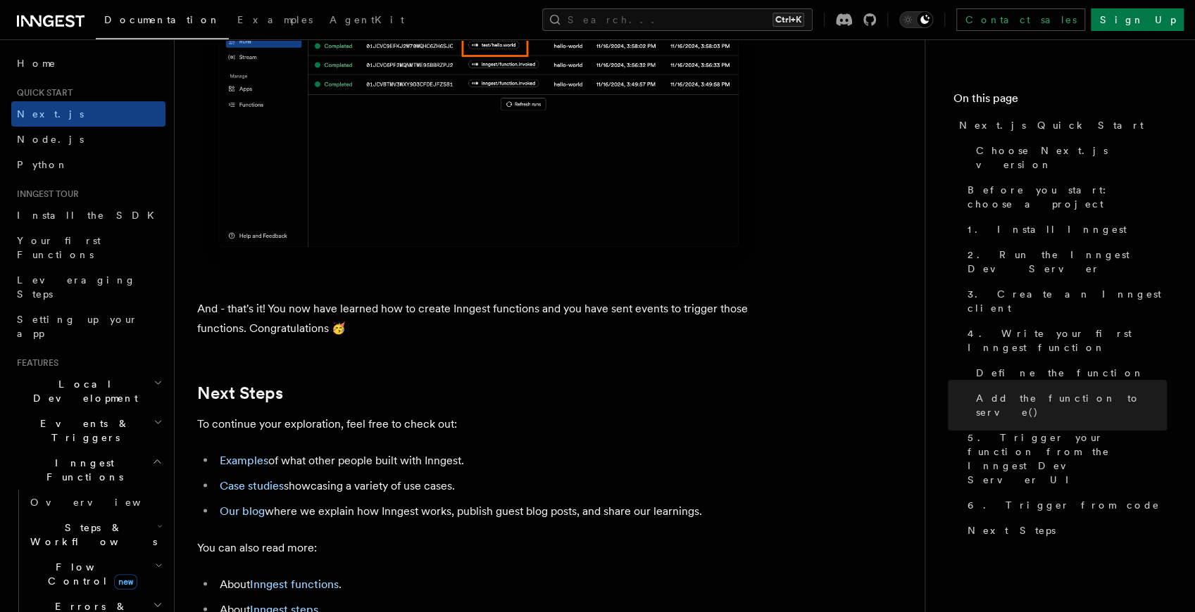
scroll to position [8942, 0]
